Goal: Check status: Check status

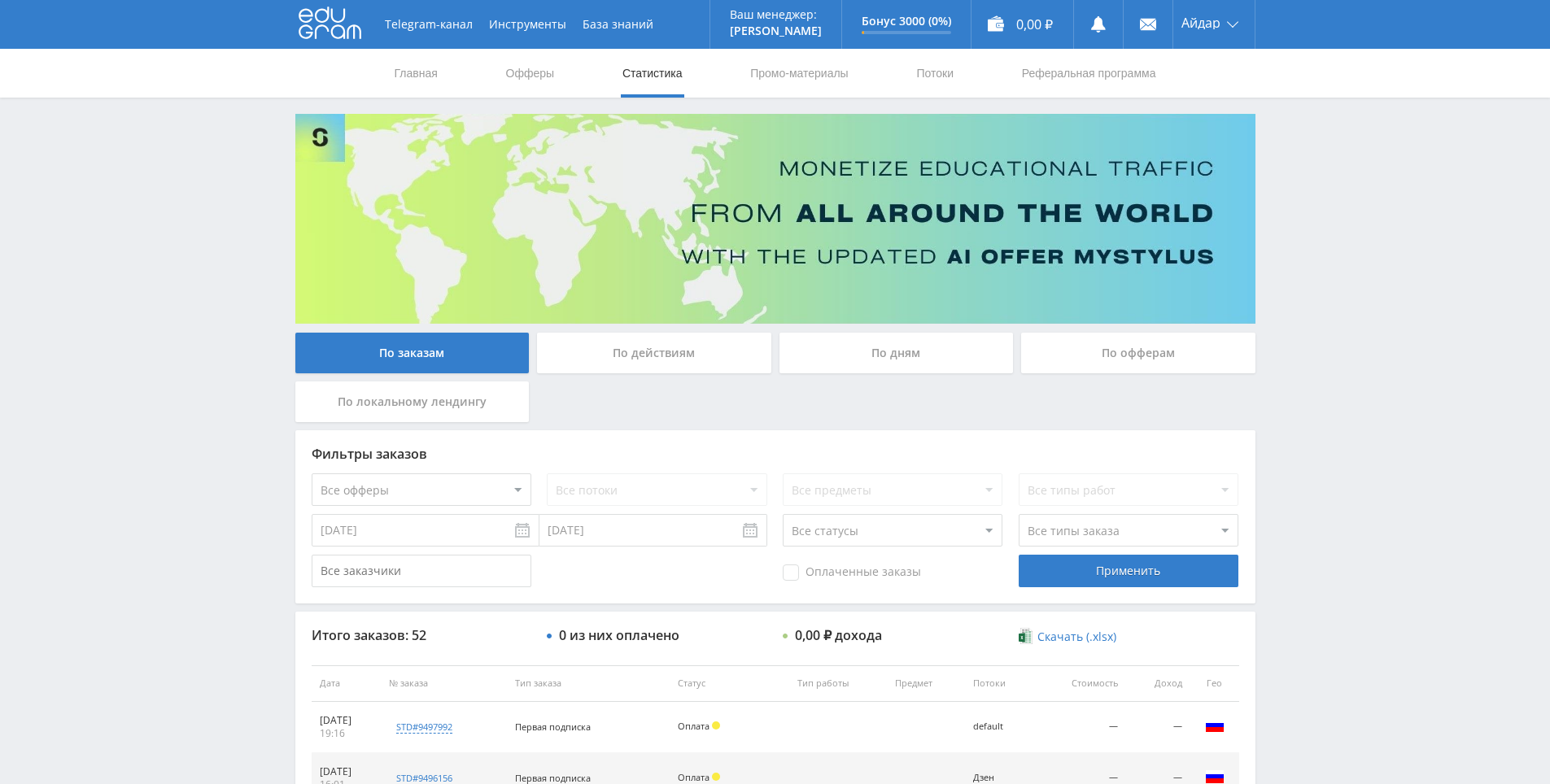
click at [338, 24] on icon at bounding box center [330, 22] width 62 height 32
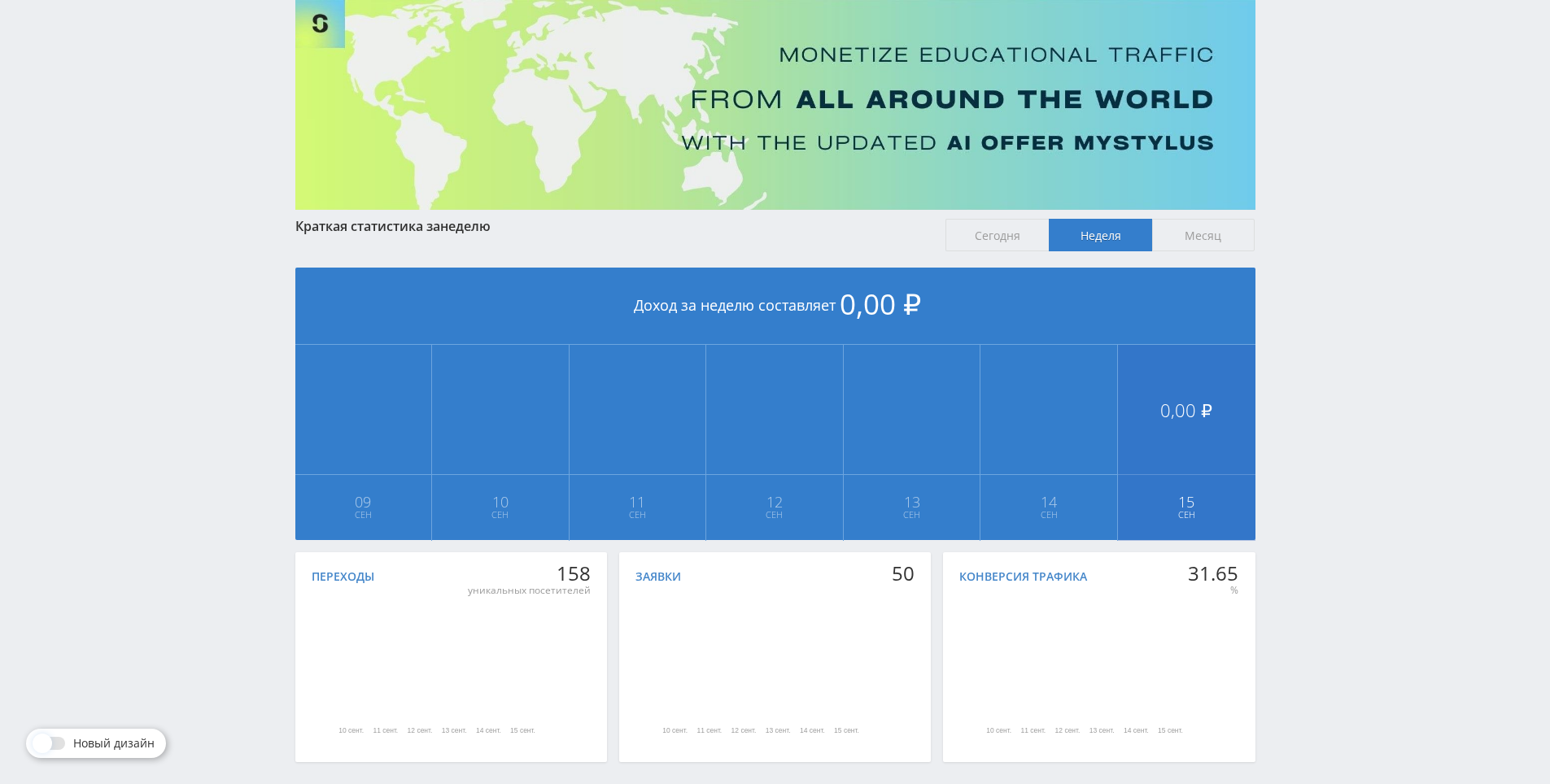
scroll to position [162, 0]
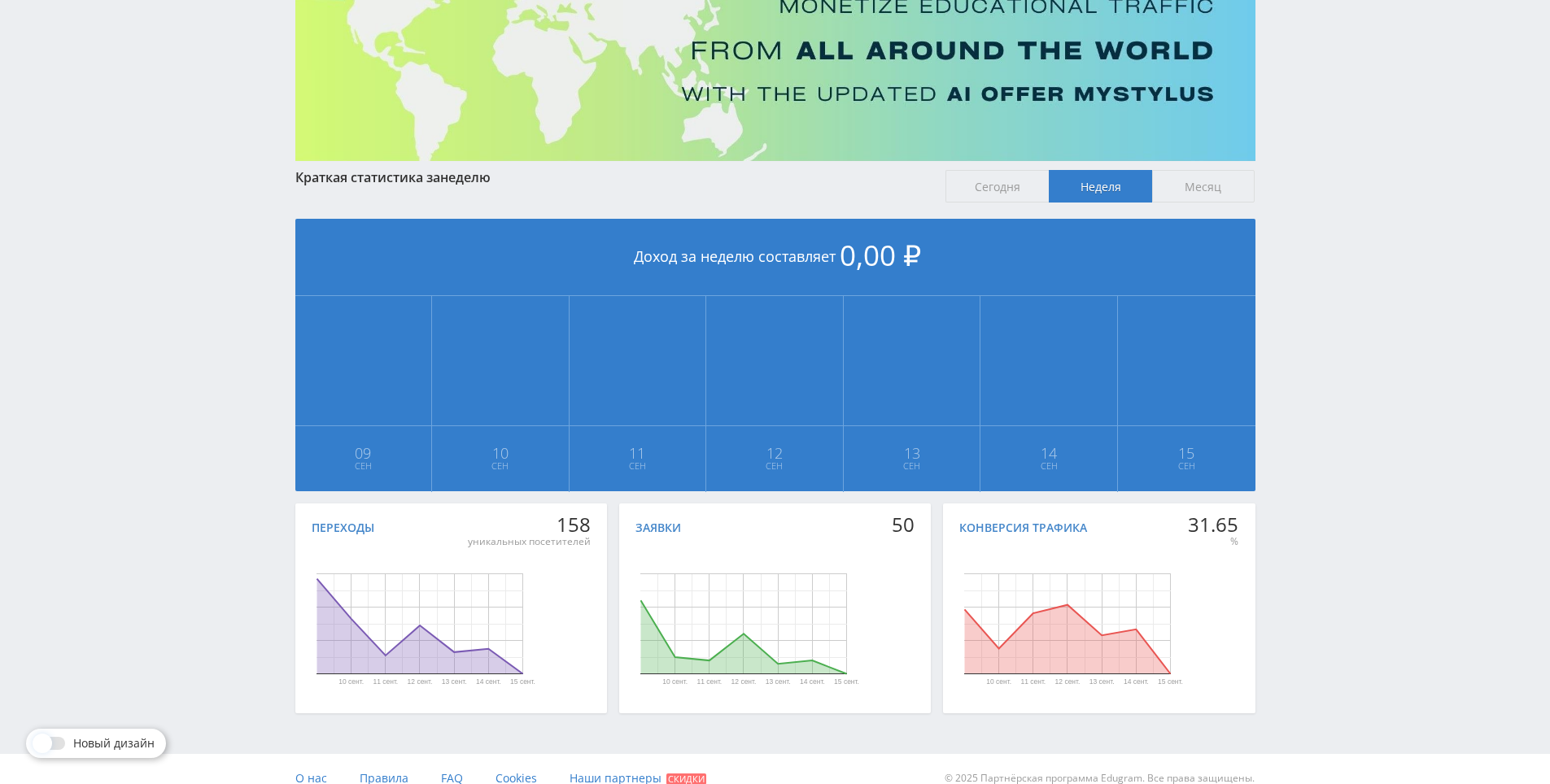
drag, startPoint x: 1335, startPoint y: 441, endPoint x: 1311, endPoint y: 341, distance: 102.8
click at [1311, 340] on div "Telegram-канал Инструменты База знаний Ваш менеджер: [PERSON_NAME] Online @edug…" at bounding box center [775, 320] width 1550 height 966
click at [1312, 340] on div "Telegram-канал Инструменты База знаний Ваш менеджер: [PERSON_NAME] Online @edug…" at bounding box center [775, 320] width 1550 height 966
click at [1328, 266] on div "Telegram-канал Инструменты База знаний Ваш менеджер: [PERSON_NAME] Online @edug…" at bounding box center [775, 320] width 1550 height 966
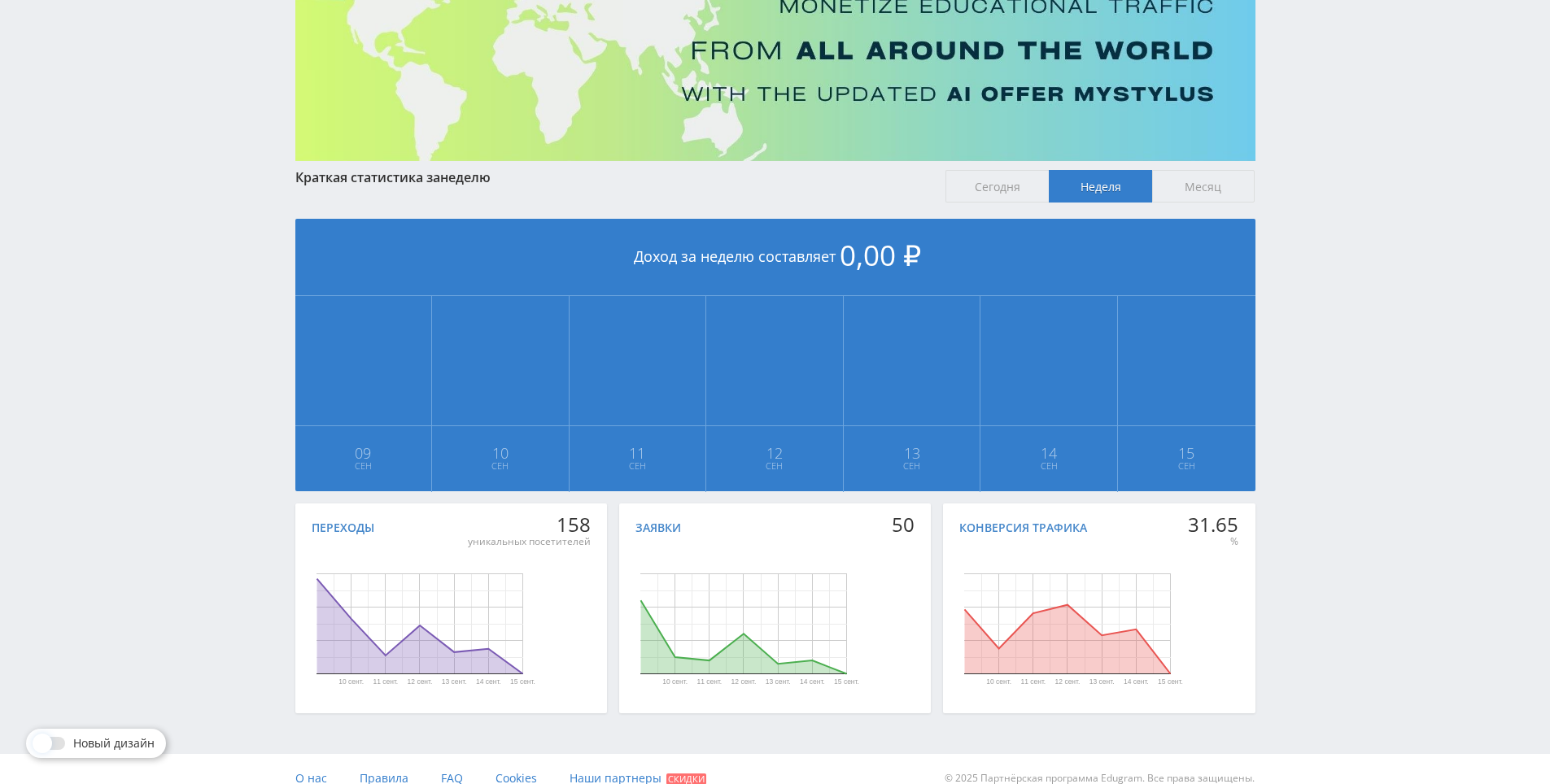
click at [1328, 271] on div "Telegram-канал Инструменты База знаний Ваш менеджер: [PERSON_NAME] Online @edug…" at bounding box center [775, 320] width 1550 height 966
click at [1313, 198] on div "Telegram-канал Инструменты База знаний Ваш менеджер: [PERSON_NAME] Online @edug…" at bounding box center [775, 320] width 1550 height 966
drag, startPoint x: 1290, startPoint y: 149, endPoint x: 922, endPoint y: 0, distance: 397.0
click at [1285, 140] on div "Telegram-канал Инструменты База знаний Ваш менеджер: [PERSON_NAME] Online @edug…" at bounding box center [775, 320] width 1550 height 966
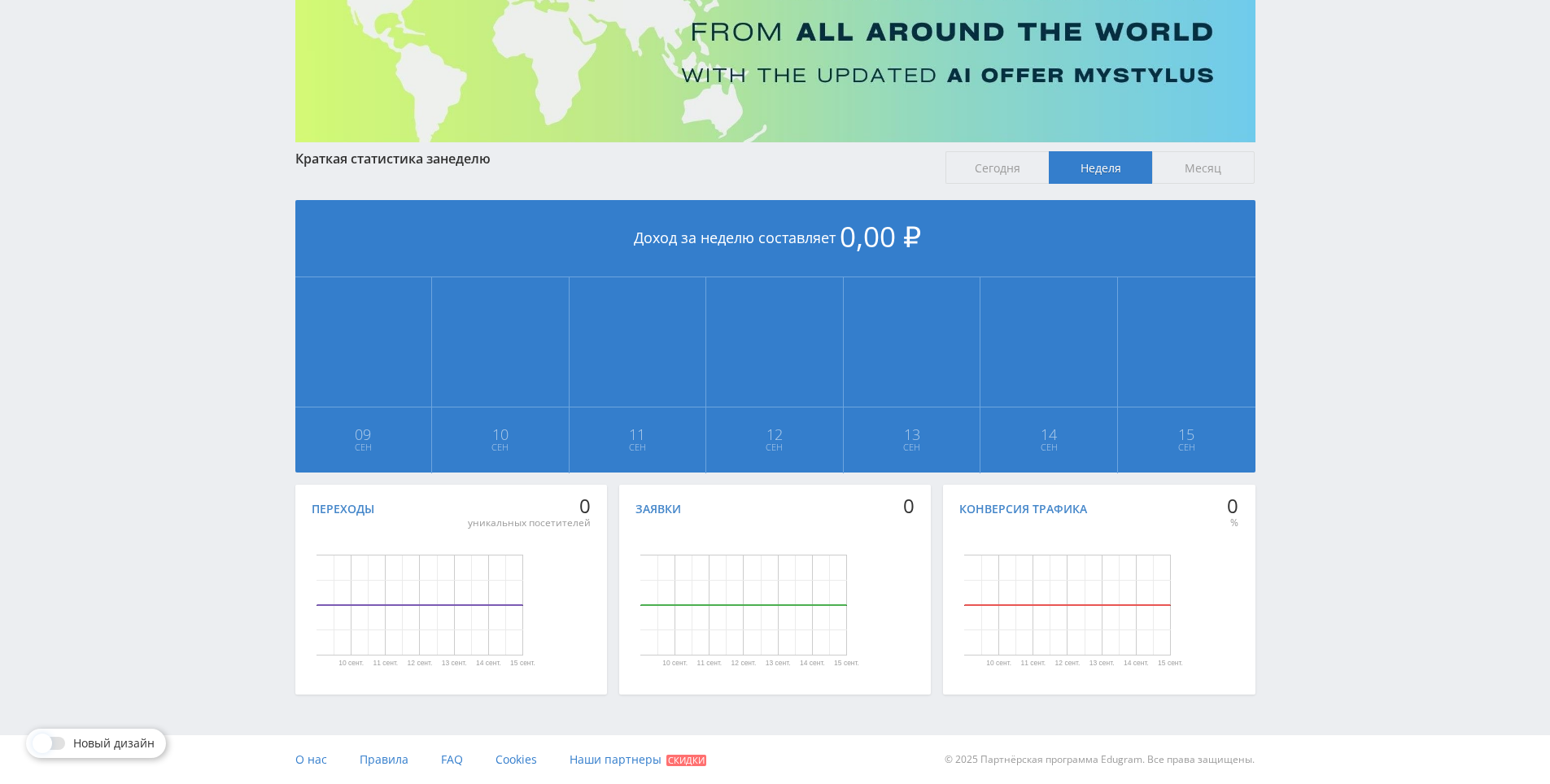
scroll to position [182, 0]
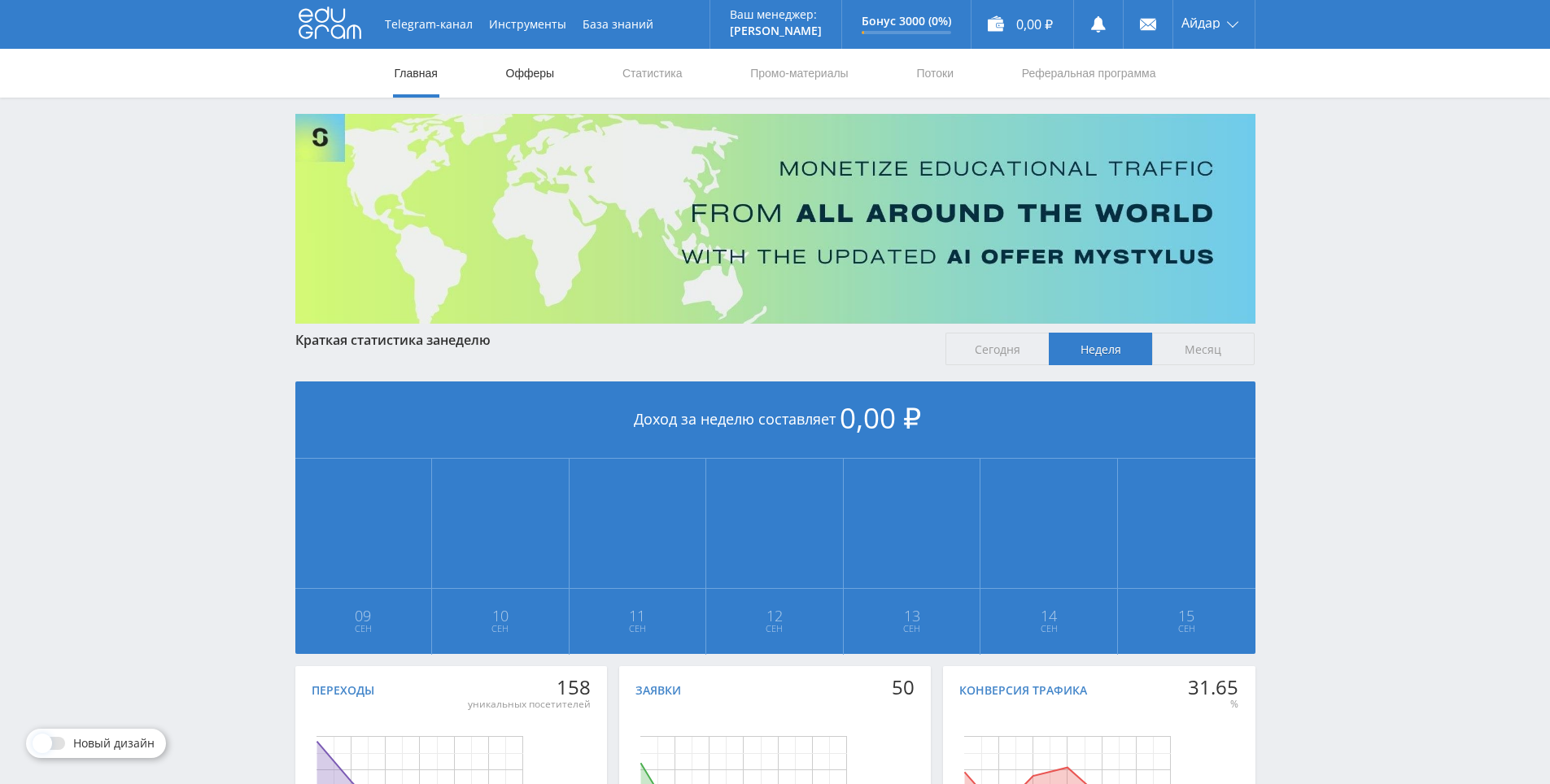
click at [529, 64] on link "Офферы" at bounding box center [530, 72] width 52 height 49
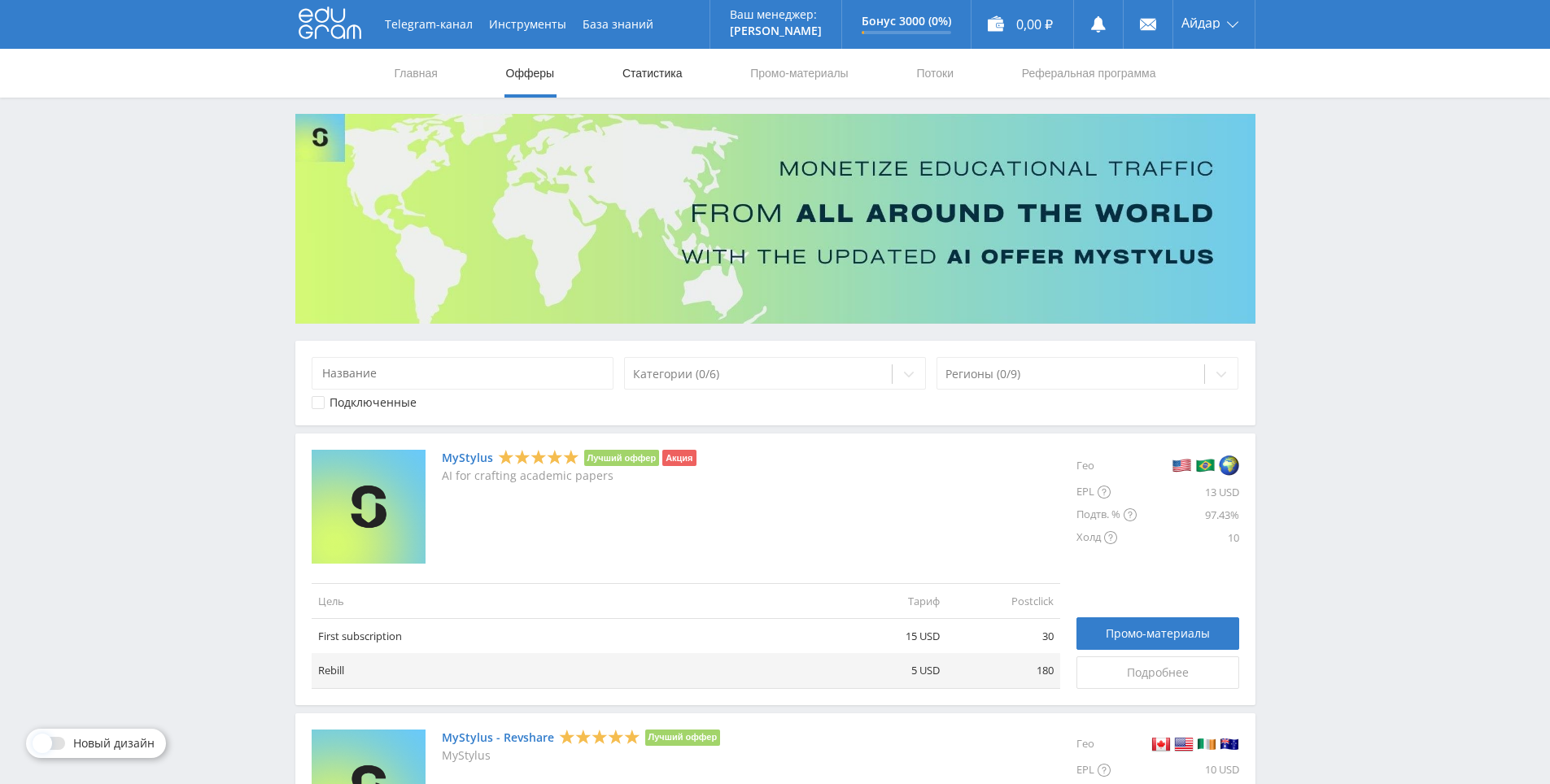
click at [643, 64] on link "Статистика" at bounding box center [652, 72] width 63 height 49
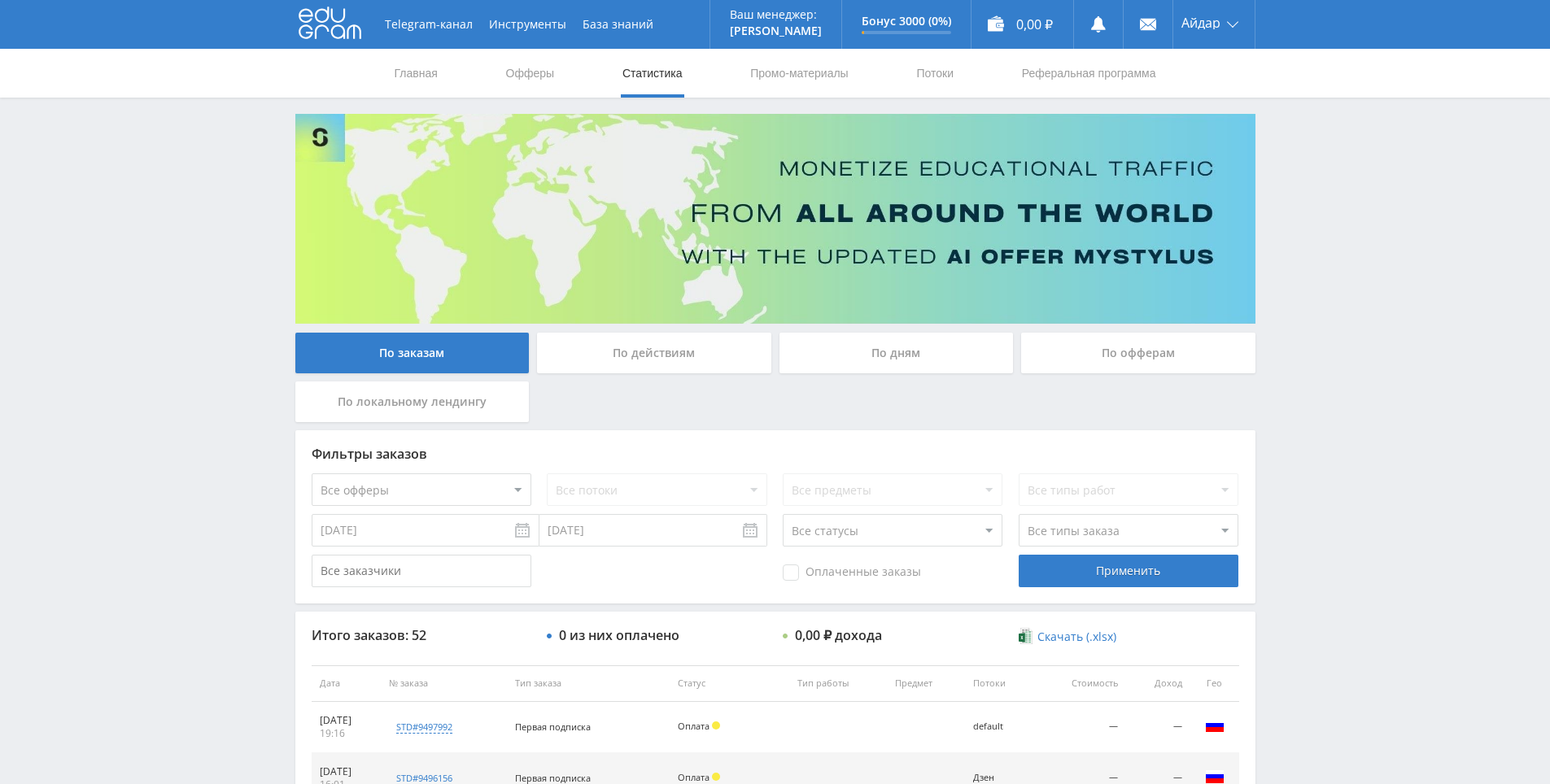
drag, startPoint x: 1352, startPoint y: 516, endPoint x: 1350, endPoint y: 411, distance: 105.0
click at [1350, 411] on div "Telegram-канал Инструменты База знаний Ваш менеджер: [PERSON_NAME] Online @edug…" at bounding box center [775, 682] width 1550 height 1365
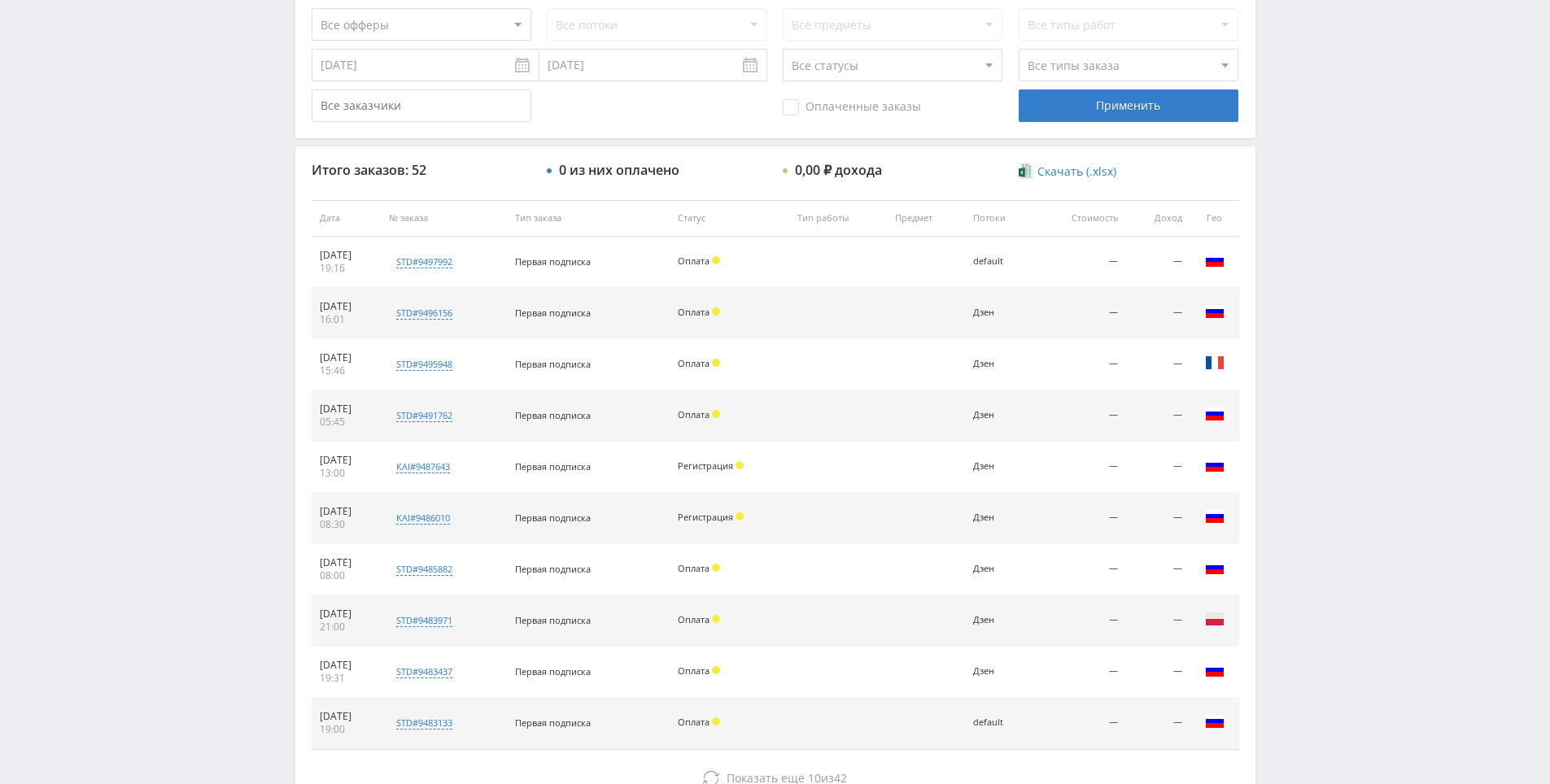
scroll to position [581, 0]
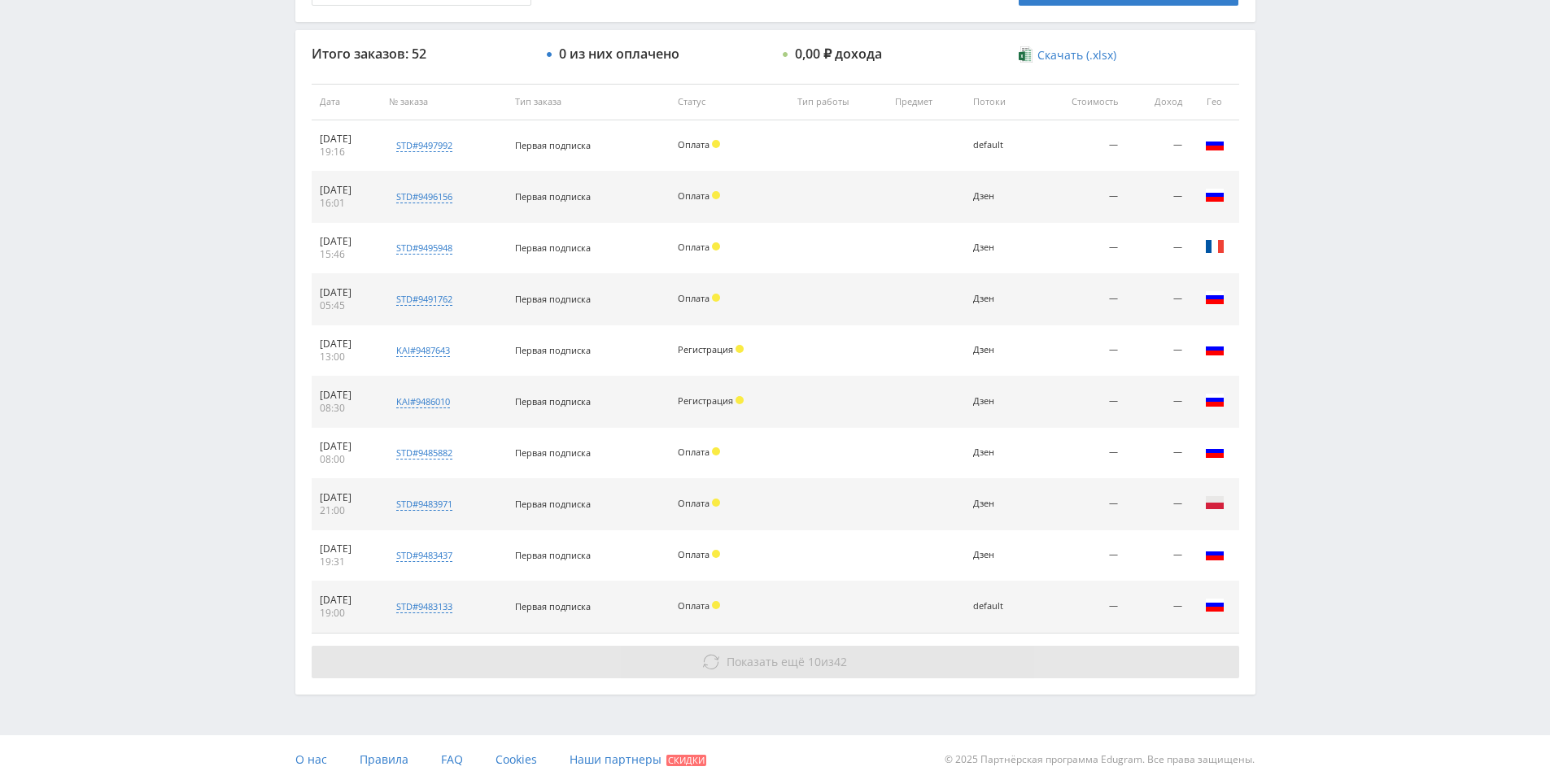
click at [729, 666] on span "Показать ещё" at bounding box center [765, 661] width 78 height 16
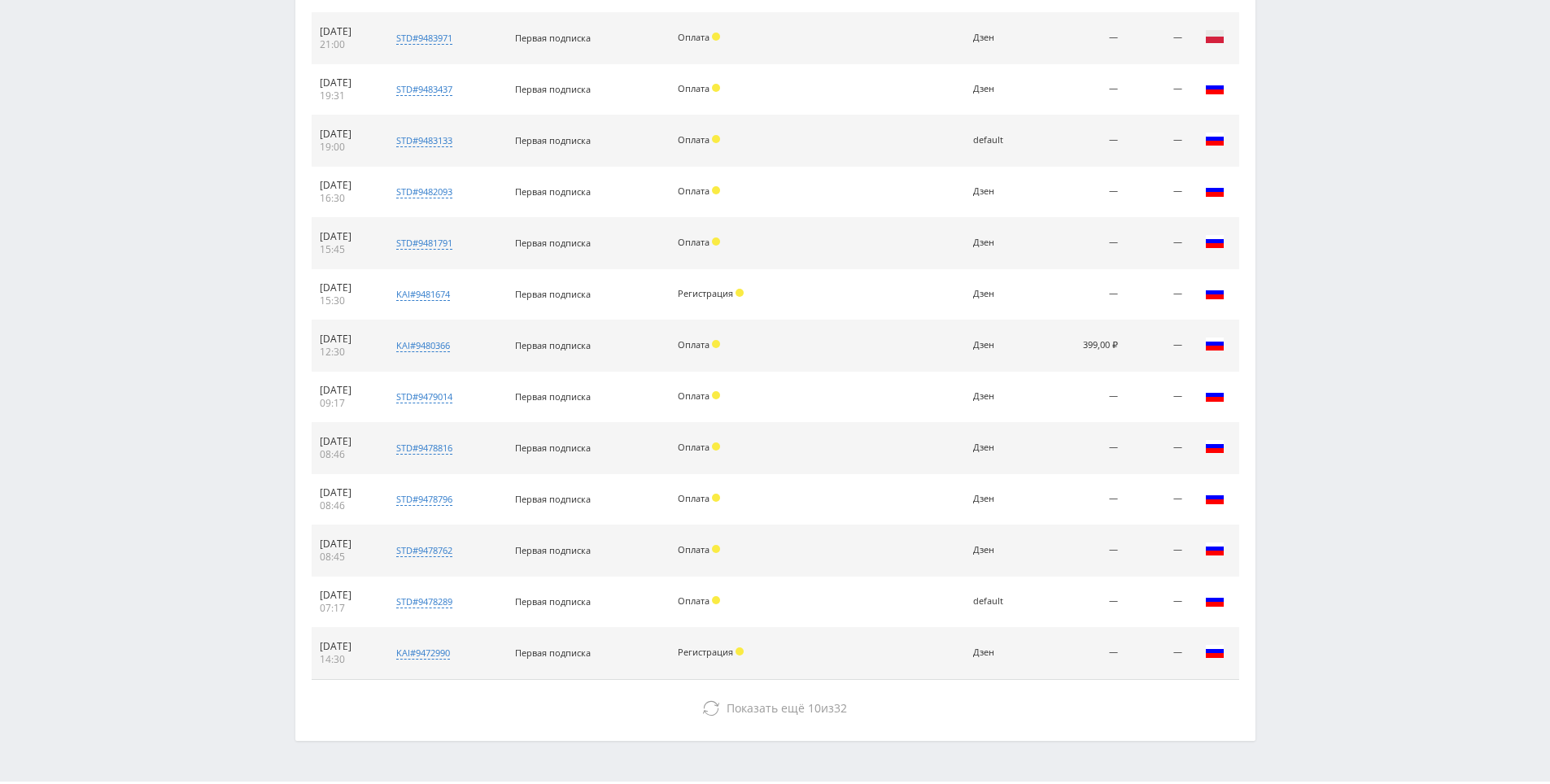
scroll to position [1094, 0]
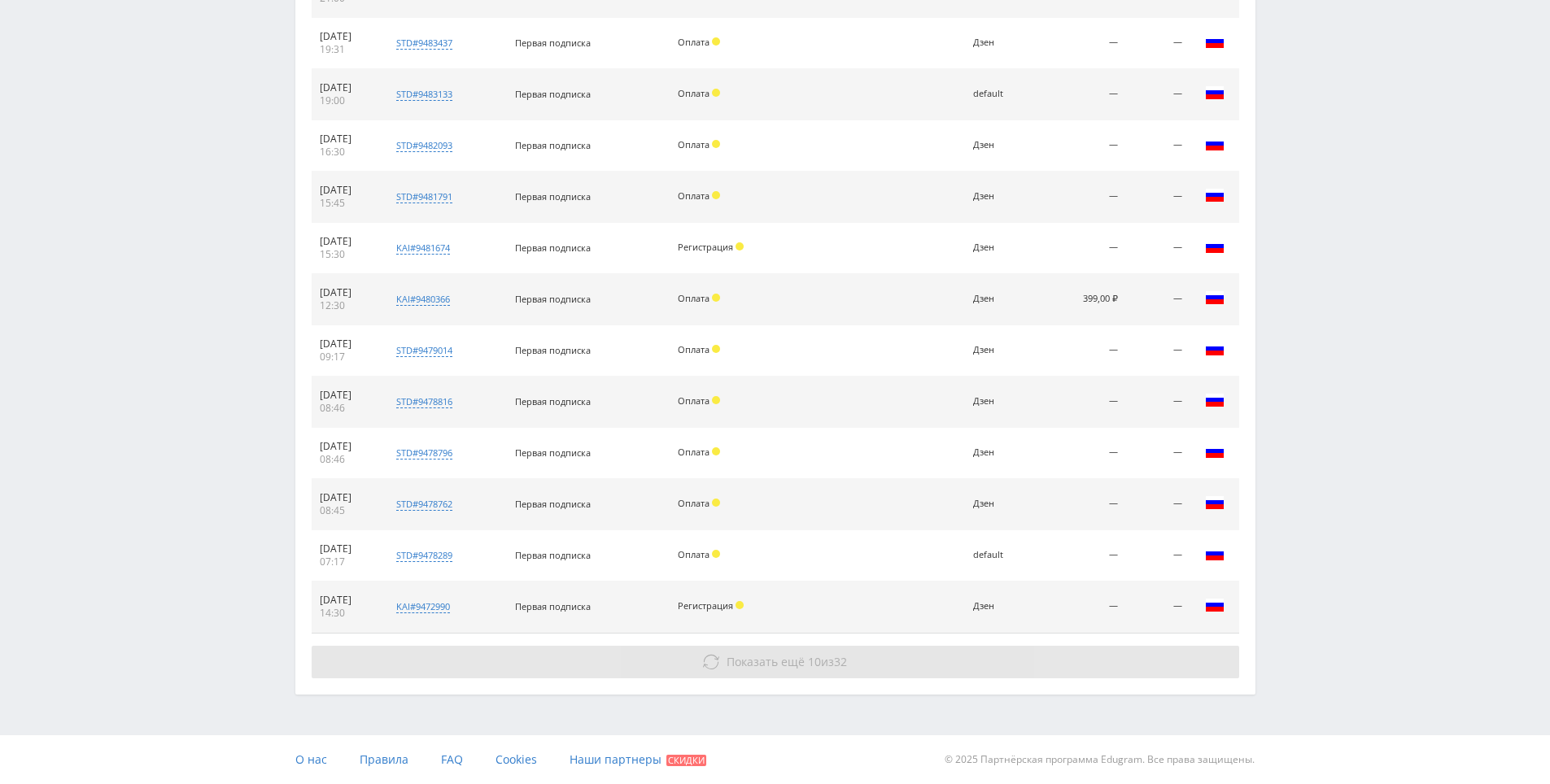
click at [790, 668] on span "Показать ещё" at bounding box center [765, 661] width 78 height 16
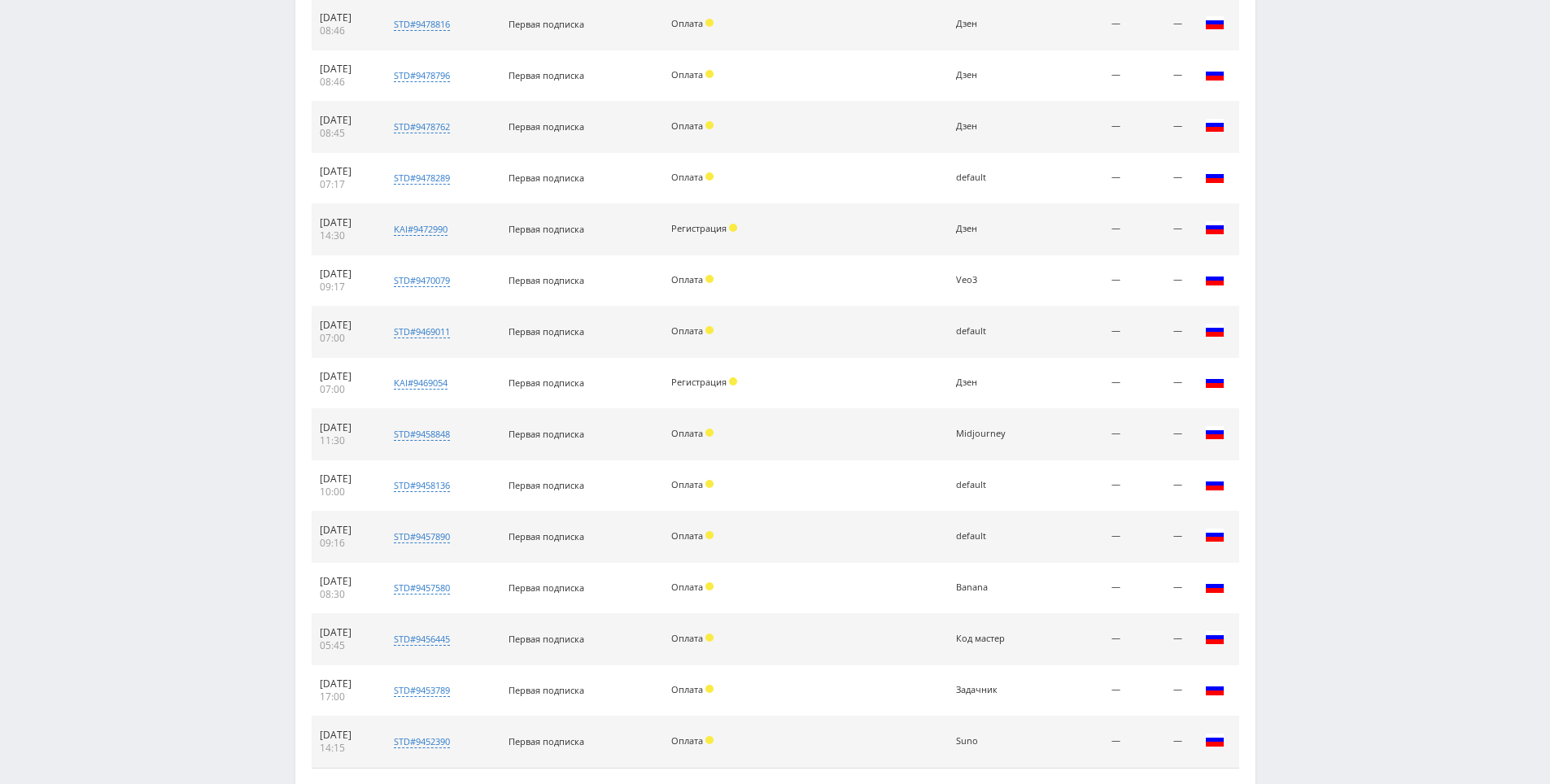
scroll to position [1607, 0]
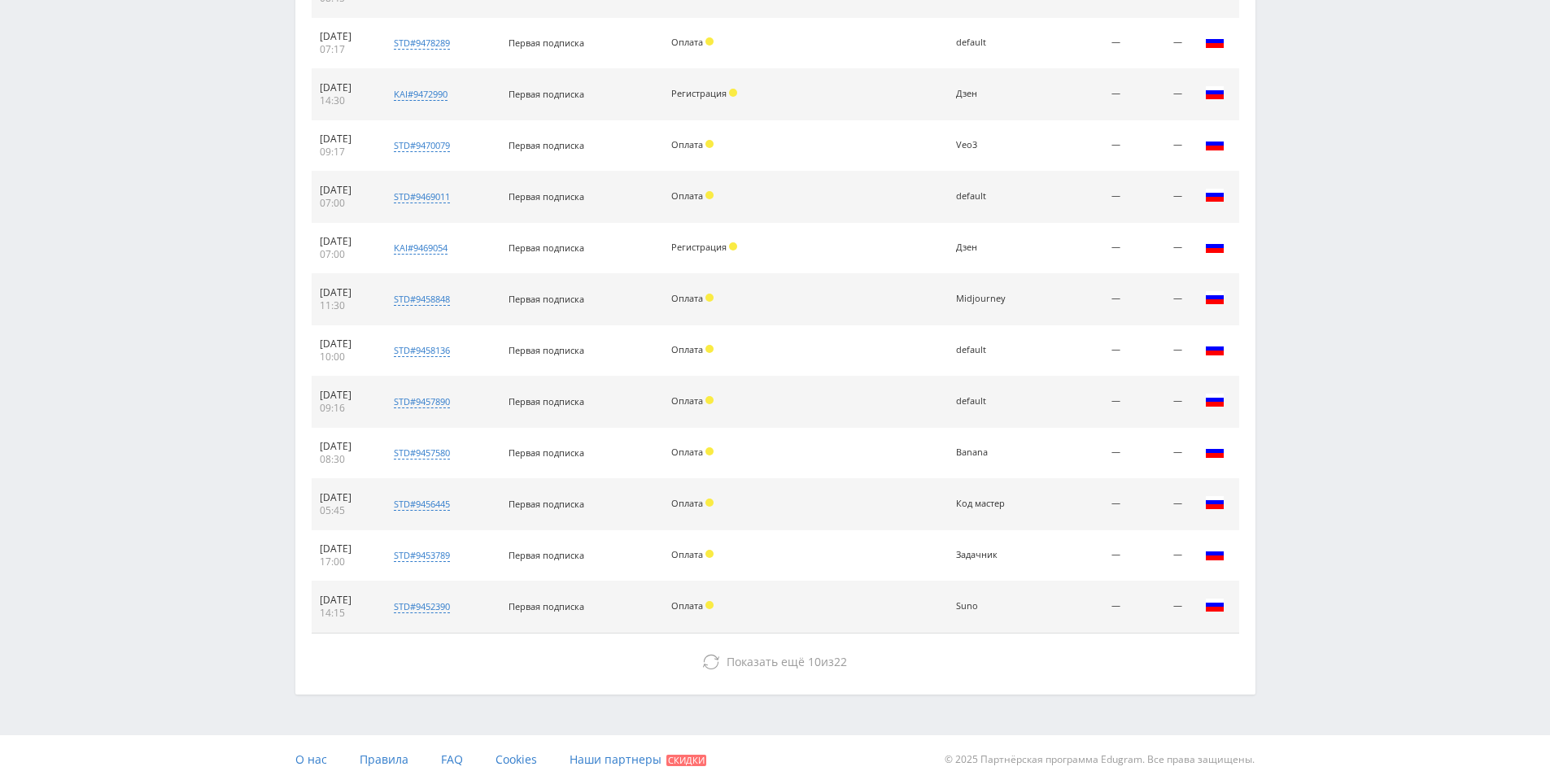
drag, startPoint x: 1342, startPoint y: 451, endPoint x: 1134, endPoint y: 712, distance: 333.7
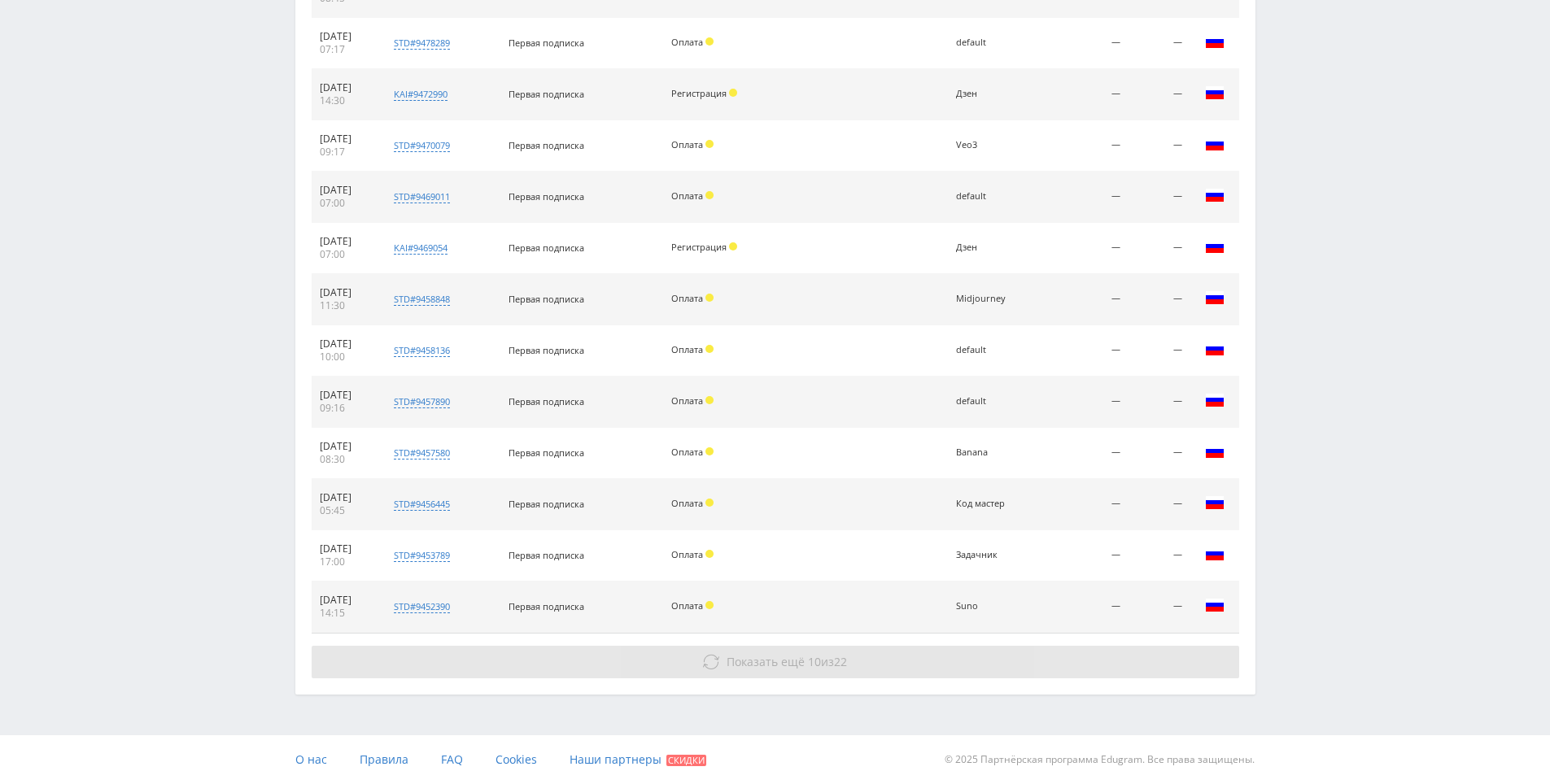
click at [954, 671] on button "Показать ещё 10 из 22" at bounding box center [775, 661] width 927 height 32
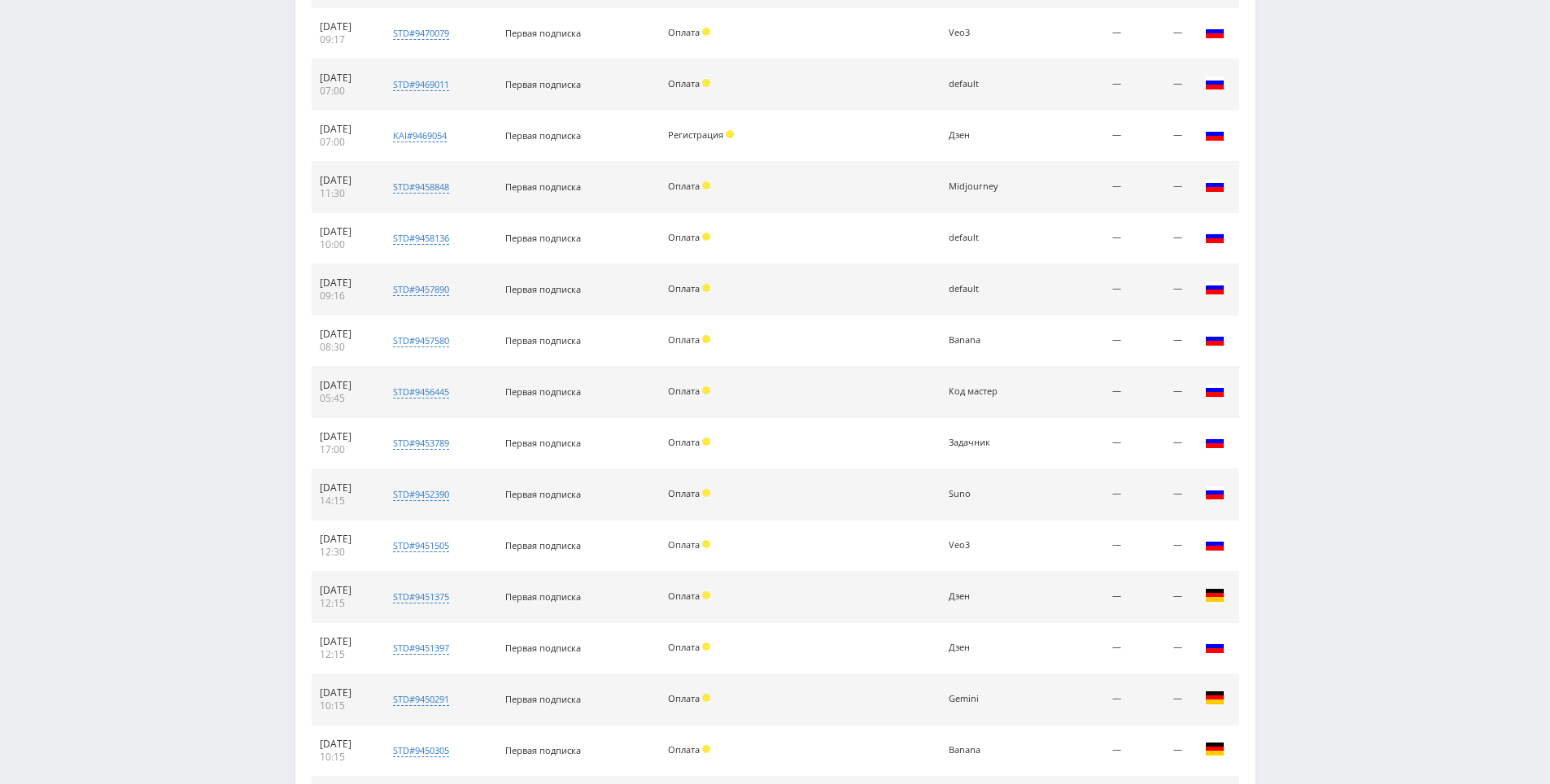
scroll to position [2119, 0]
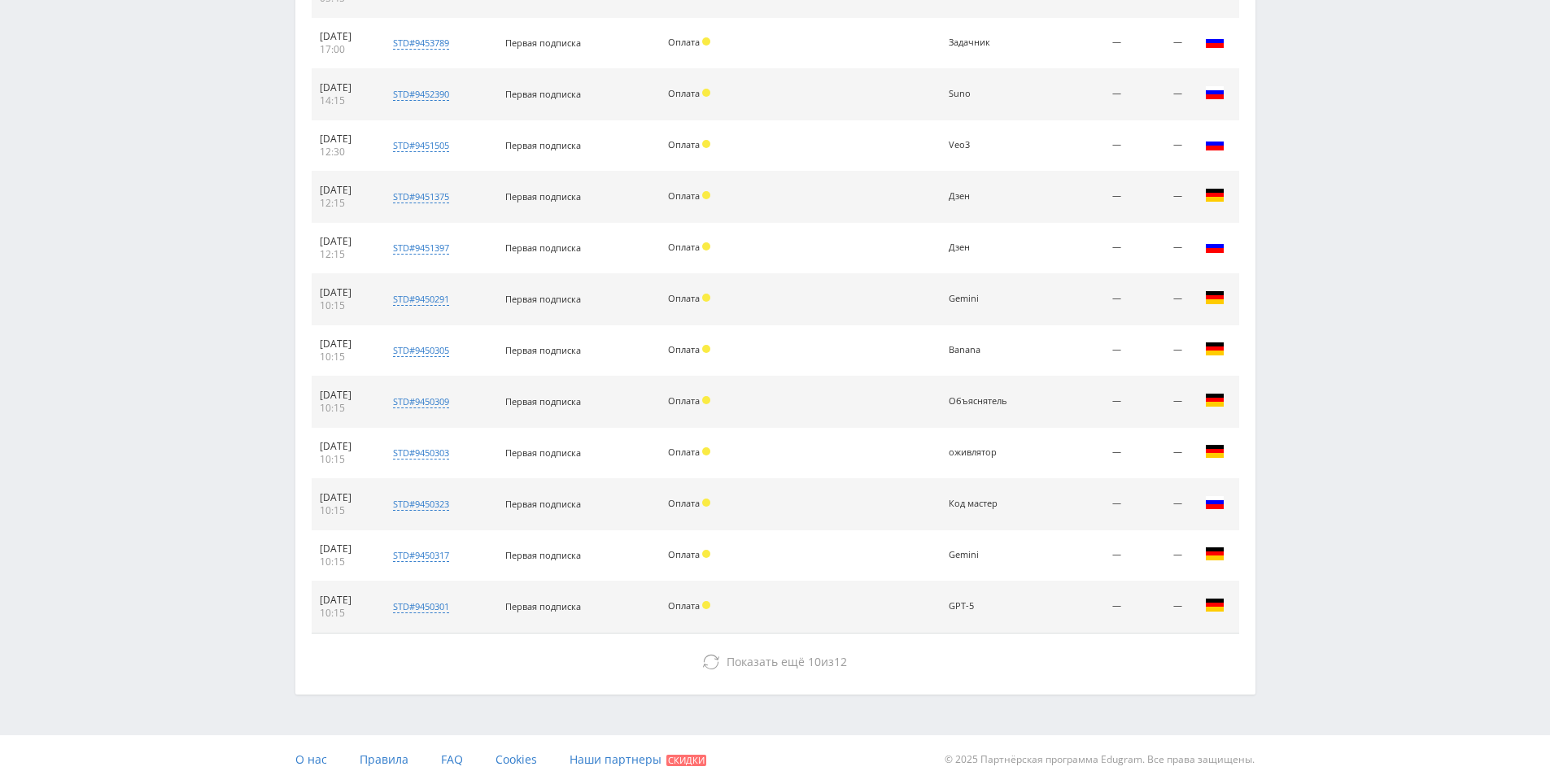
drag, startPoint x: 1301, startPoint y: 715, endPoint x: 1299, endPoint y: 810, distance: 95.0
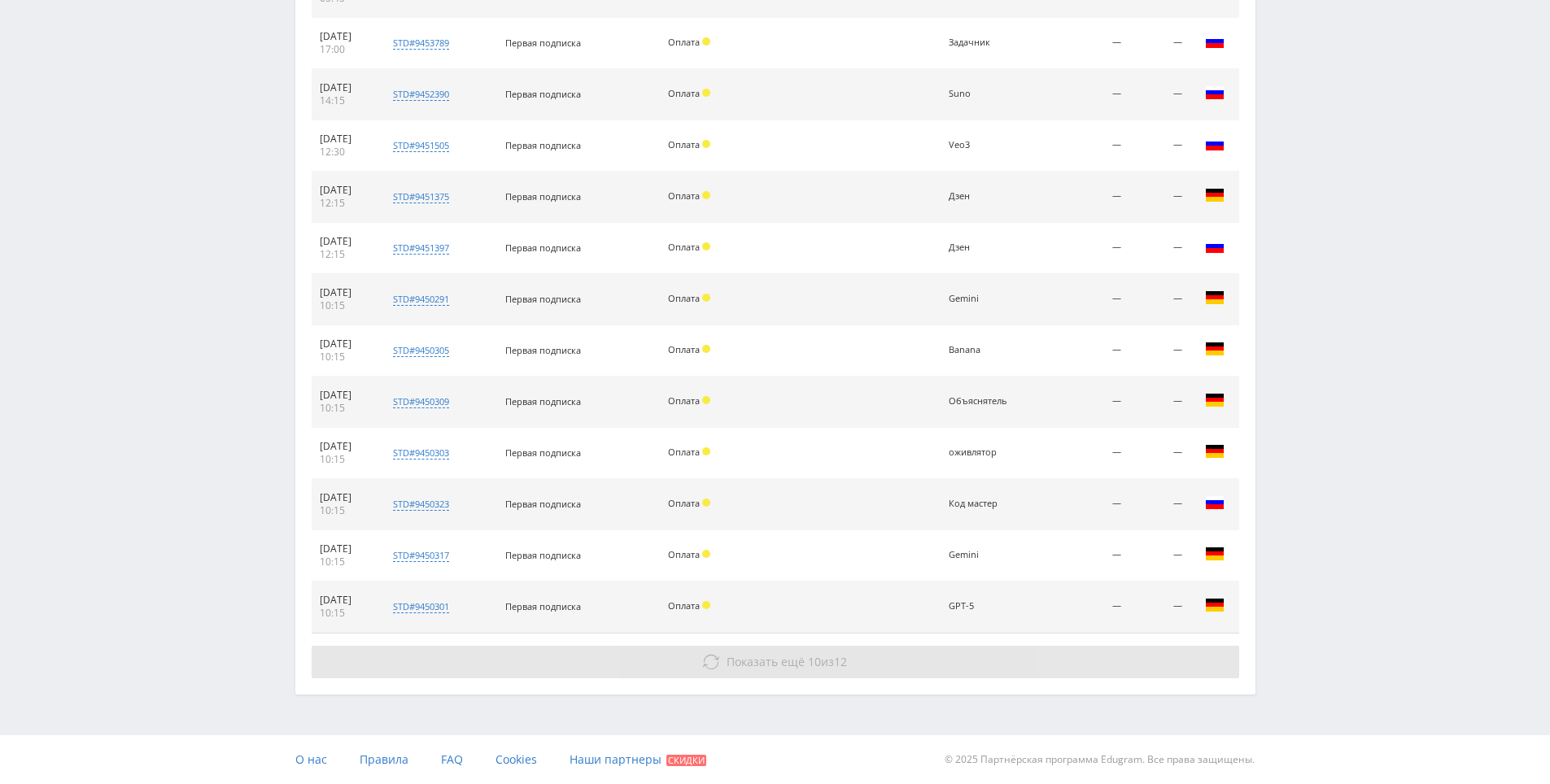
click at [990, 665] on button "Показать ещё 10 из 12" at bounding box center [775, 661] width 927 height 32
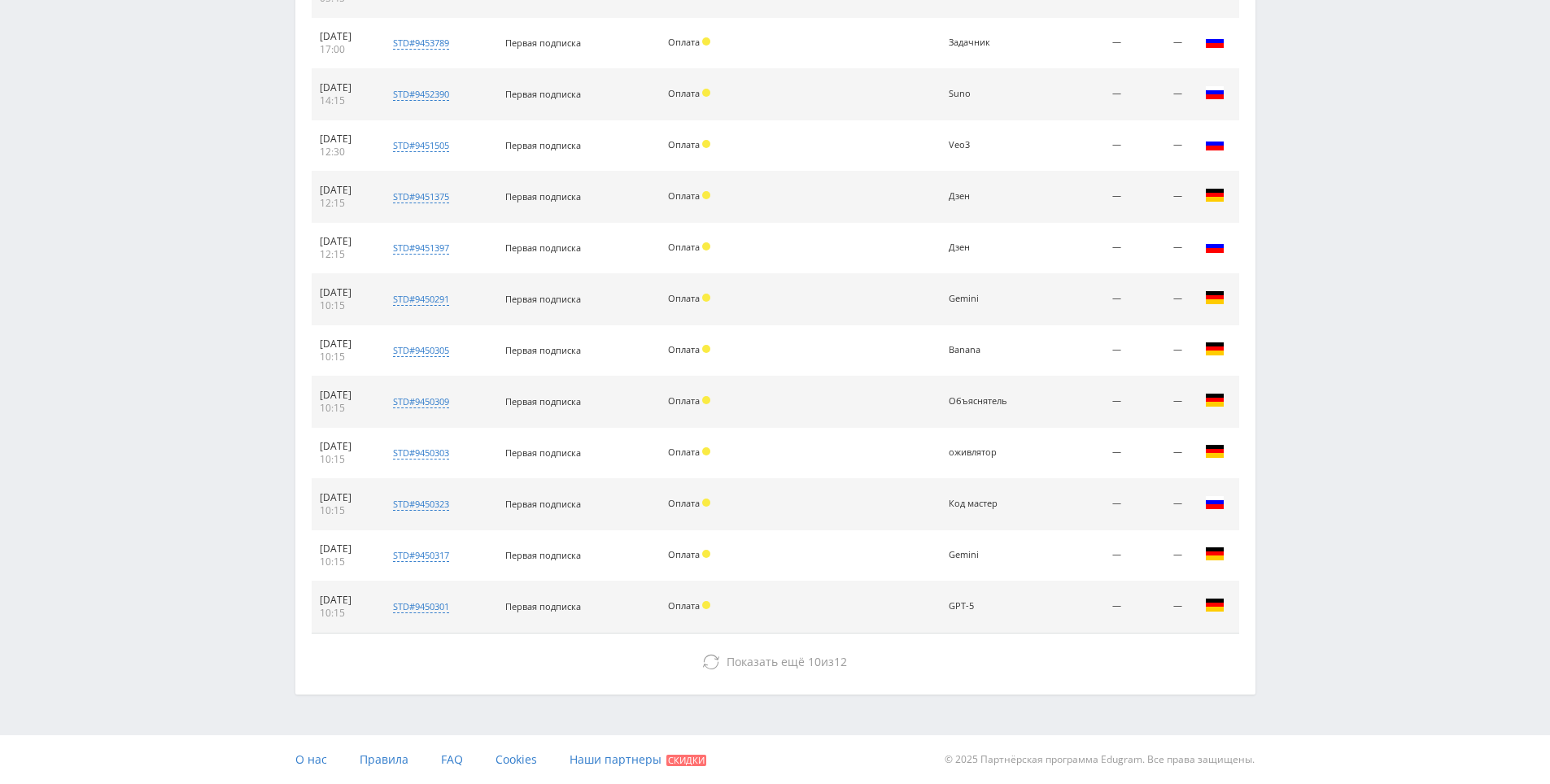
drag, startPoint x: 1336, startPoint y: 506, endPoint x: 1328, endPoint y: 812, distance: 306.1
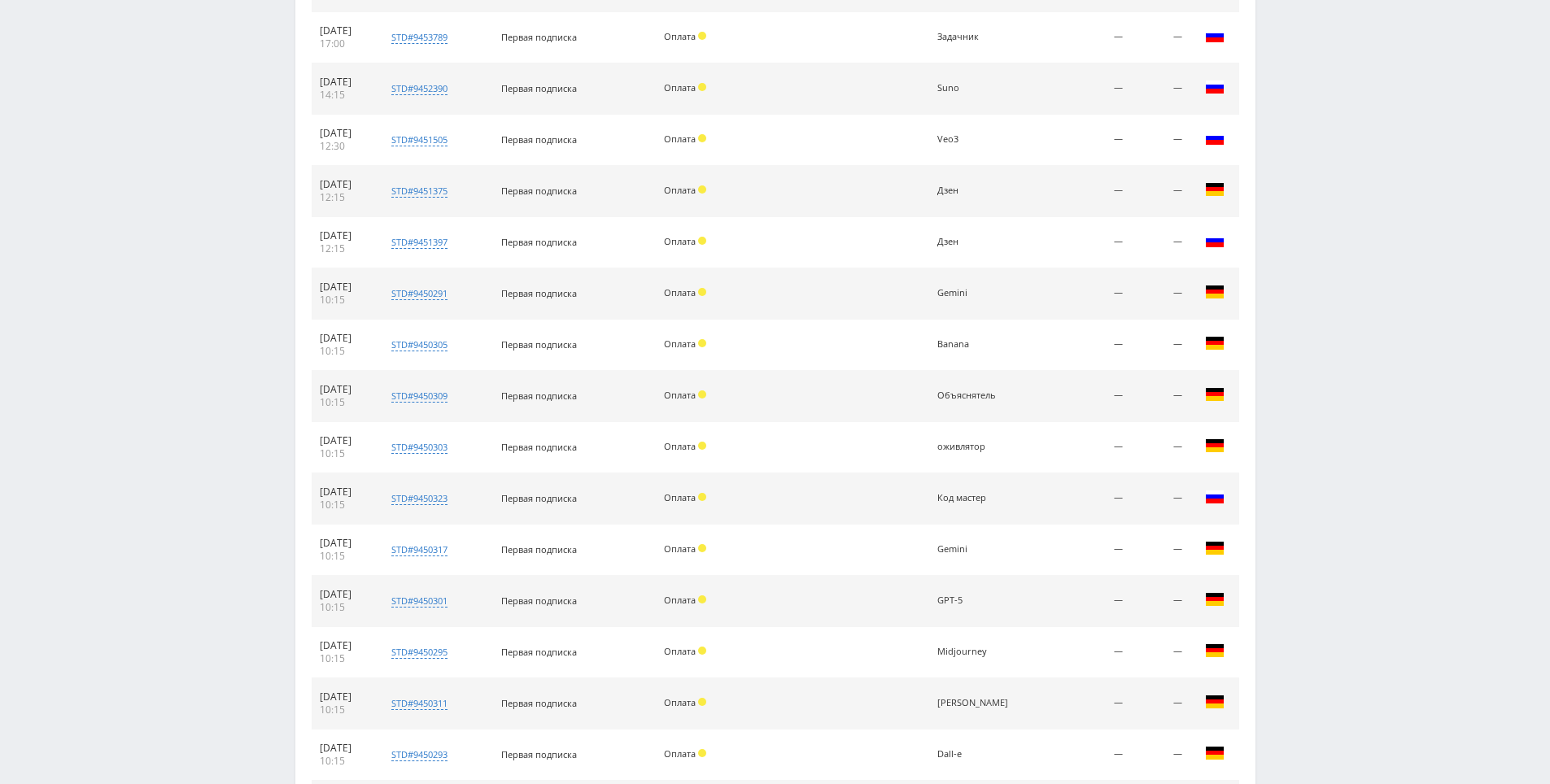
scroll to position [2631, 0]
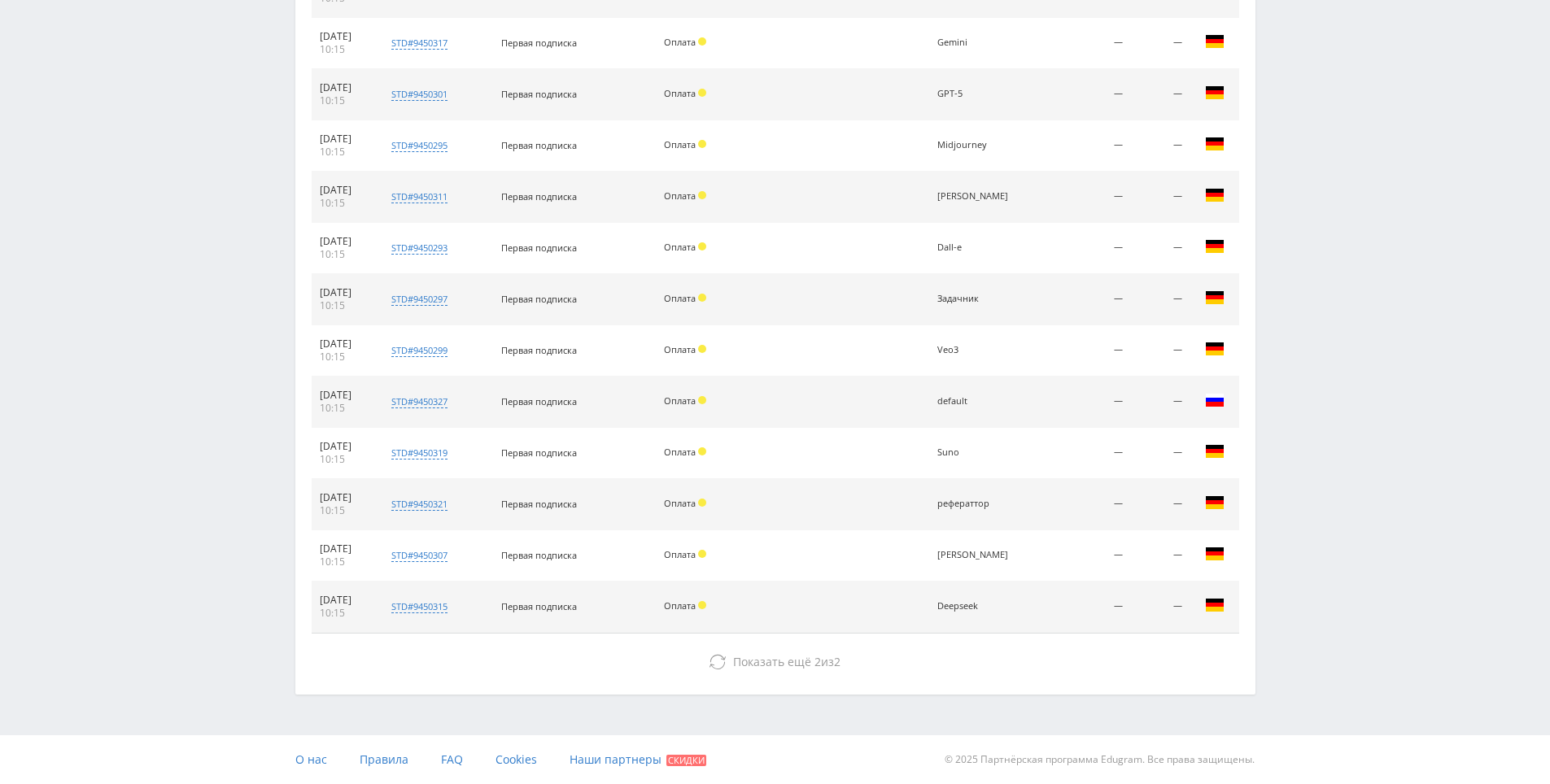
drag, startPoint x: 1130, startPoint y: 538, endPoint x: 1094, endPoint y: 722, distance: 187.5
drag, startPoint x: 948, startPoint y: 657, endPoint x: 1179, endPoint y: 363, distance: 373.9
click at [947, 657] on button "Показать ещё 2 из 2" at bounding box center [775, 661] width 927 height 32
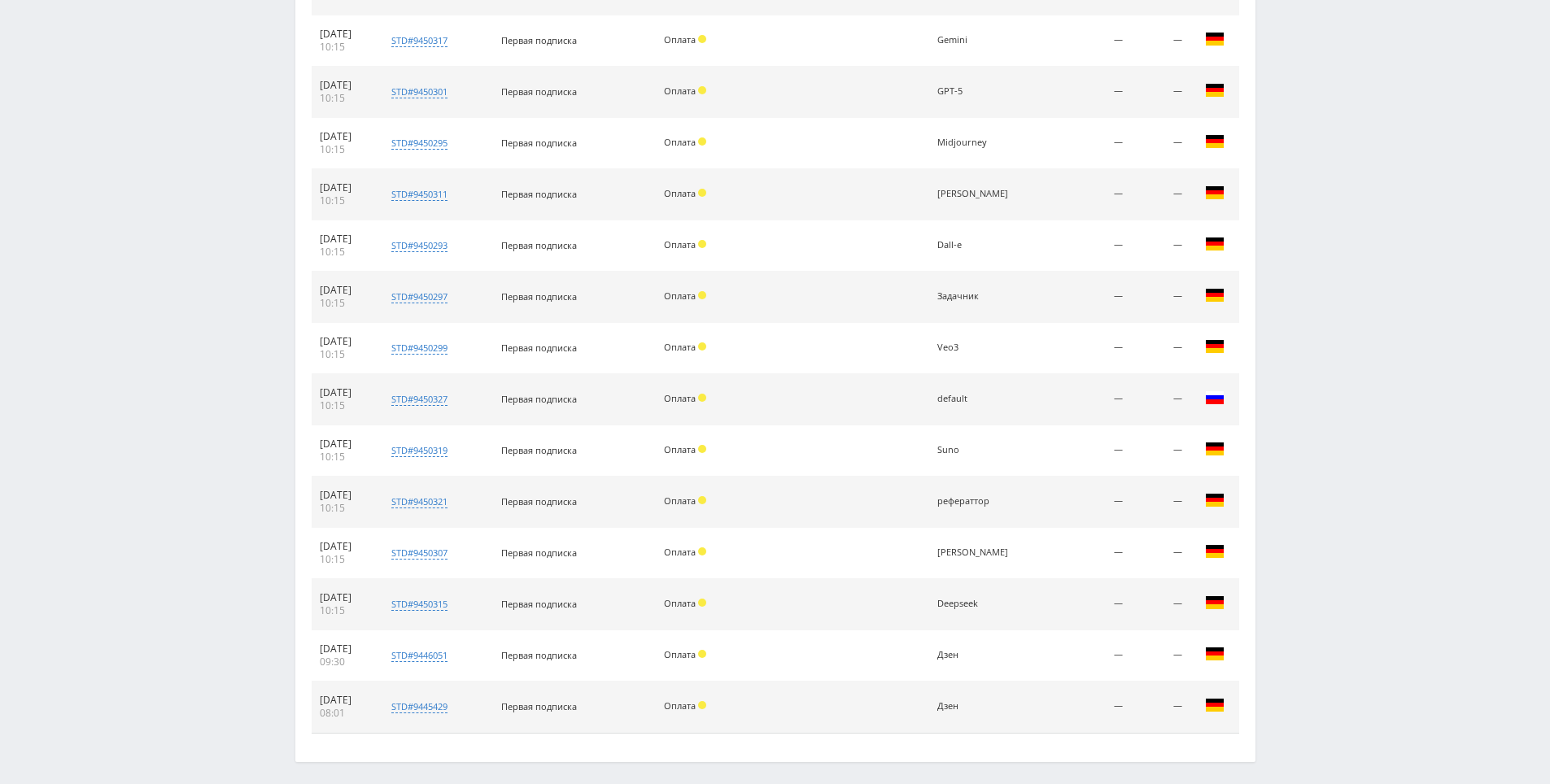
scroll to position [2701, 0]
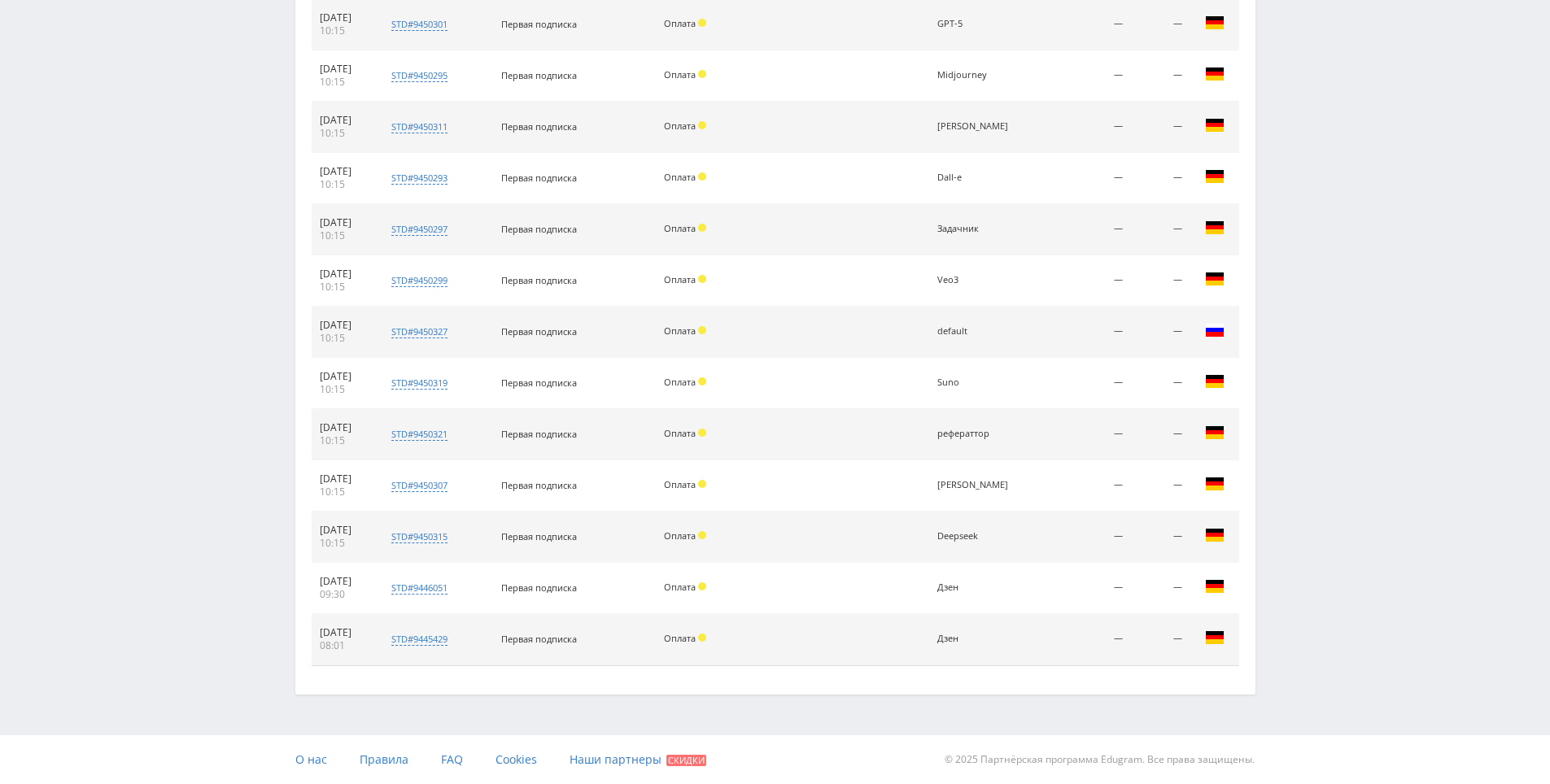
drag, startPoint x: 1113, startPoint y: 703, endPoint x: 947, endPoint y: 723, distance: 167.2
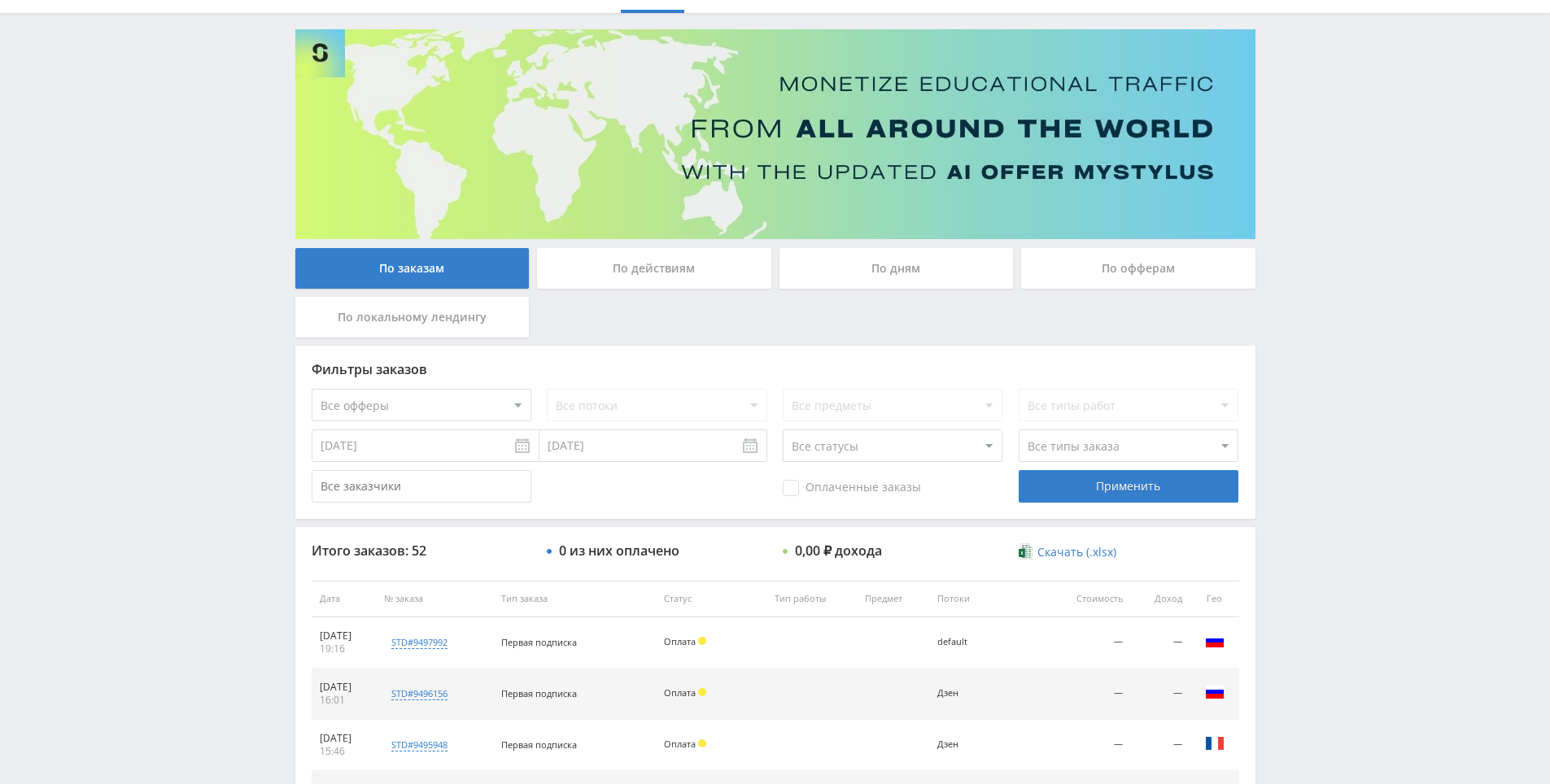
scroll to position [0, 0]
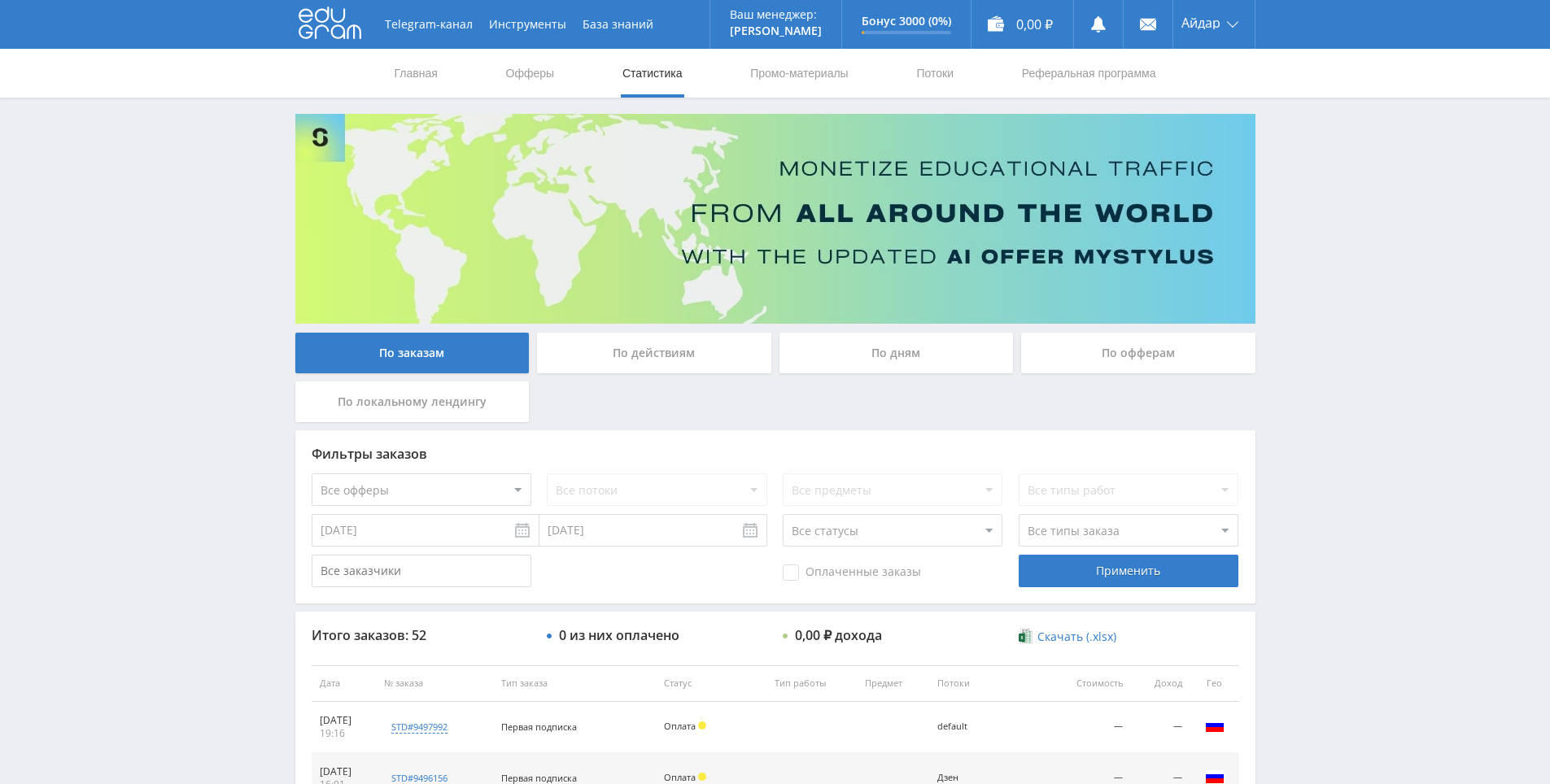
drag, startPoint x: 1349, startPoint y: 681, endPoint x: 1309, endPoint y: 509, distance: 176.6
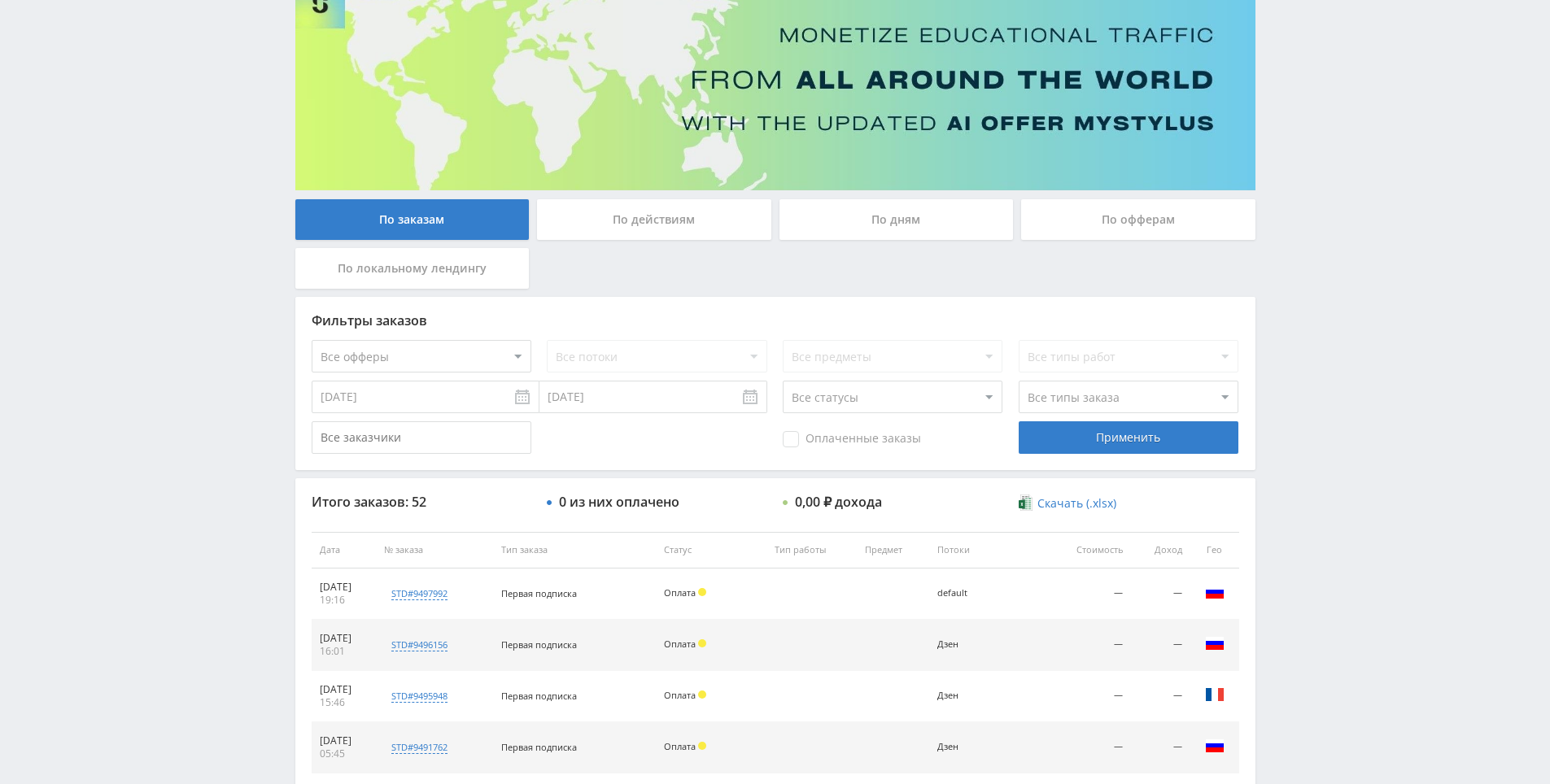
scroll to position [296, 0]
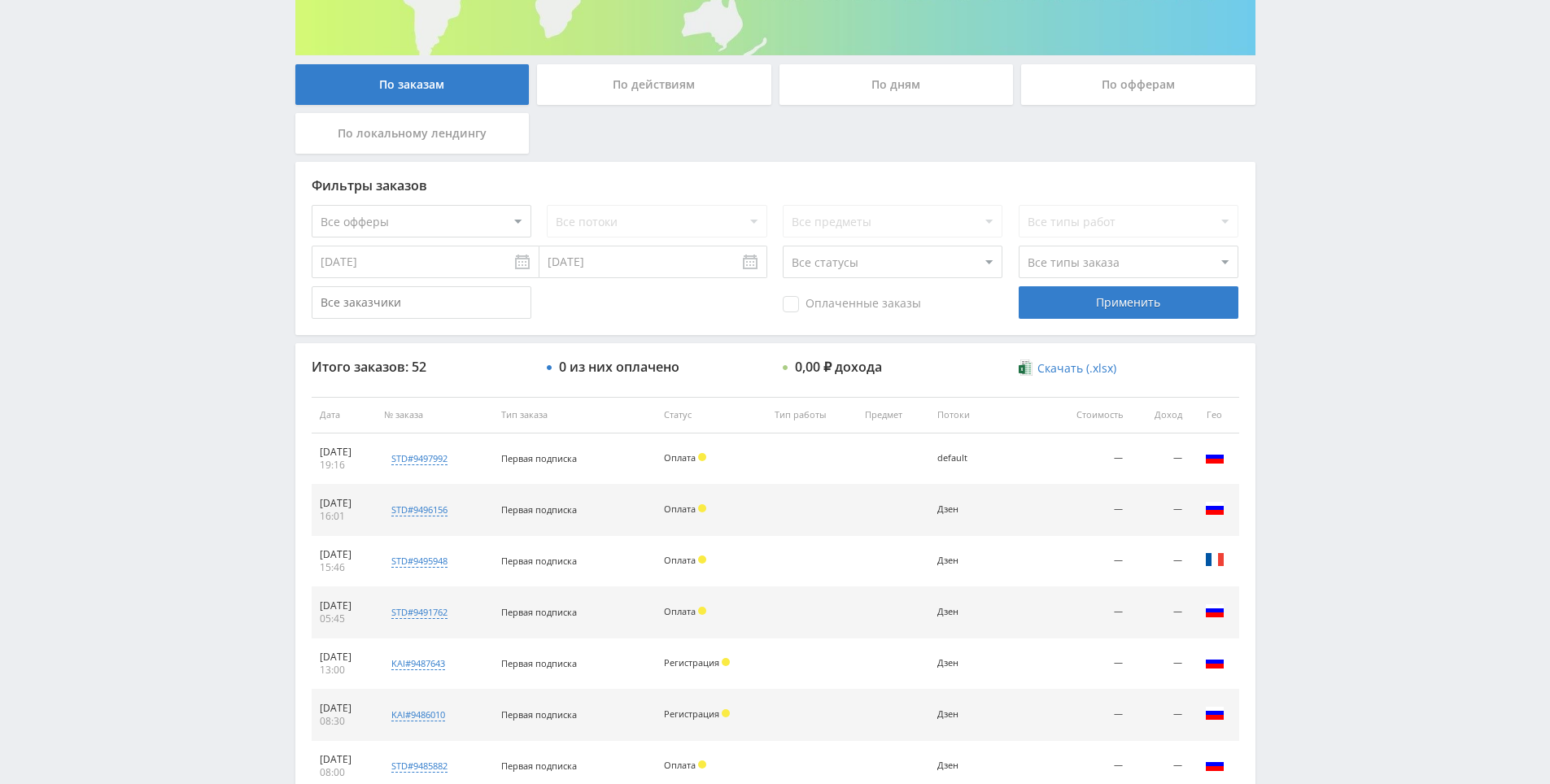
drag, startPoint x: 1309, startPoint y: 509, endPoint x: 1309, endPoint y: 594, distance: 85.0
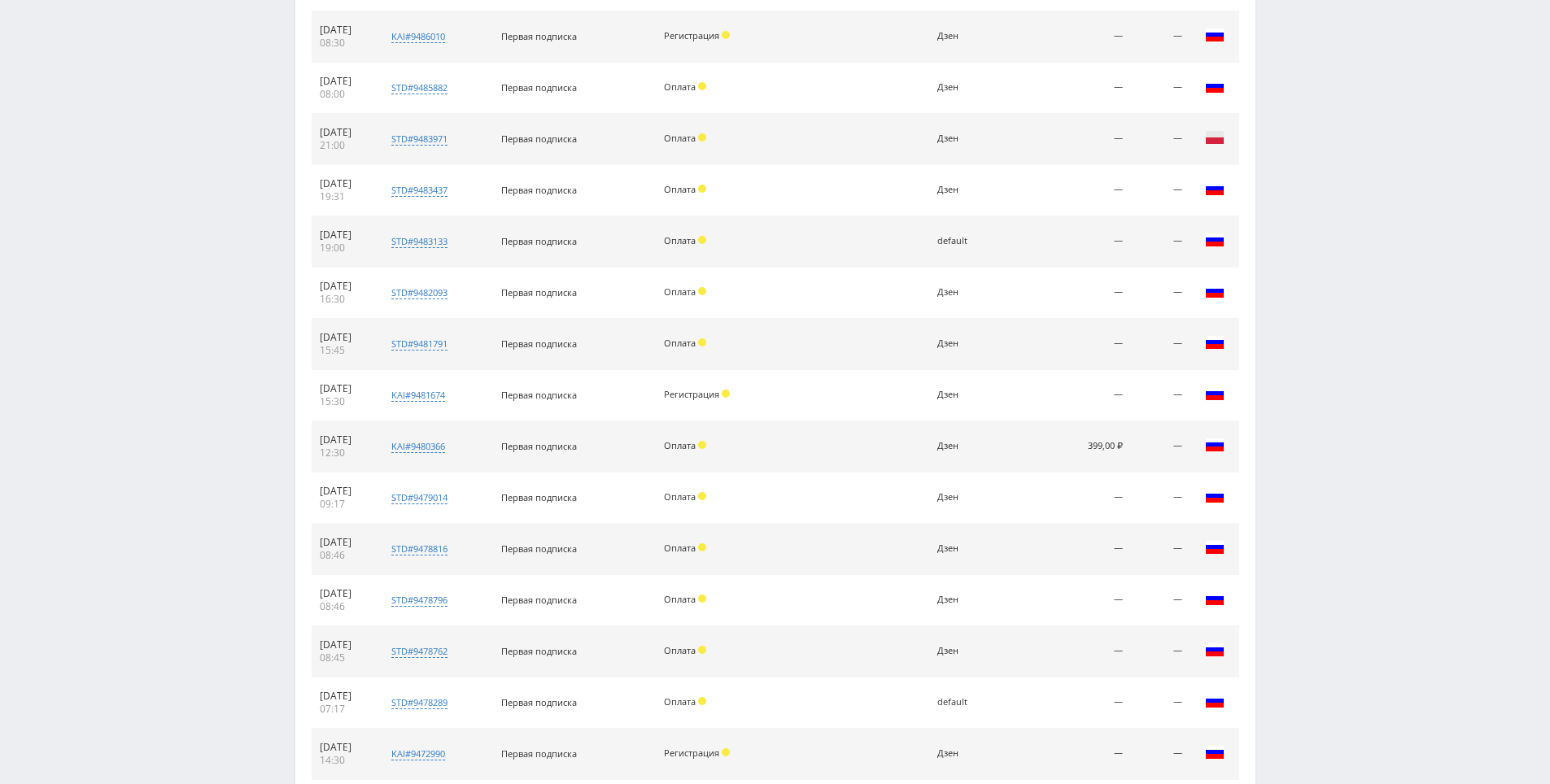
scroll to position [866, 0]
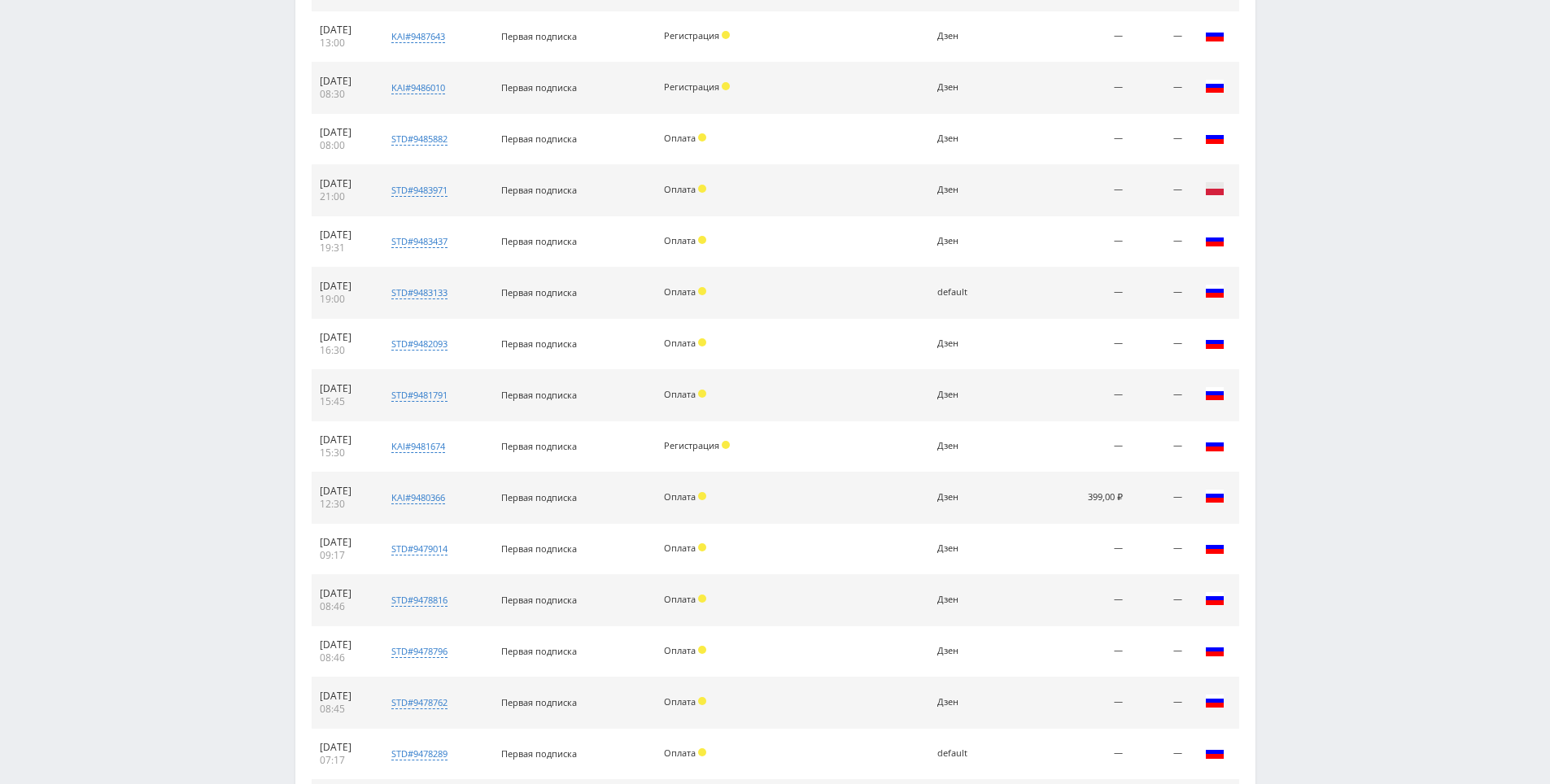
drag, startPoint x: 390, startPoint y: 302, endPoint x: 598, endPoint y: 396, distance: 228.3
click at [1106, 486] on td "399,00 ₽" at bounding box center [1089, 494] width 84 height 51
click at [1105, 486] on td "399,00 ₽" at bounding box center [1089, 494] width 84 height 51
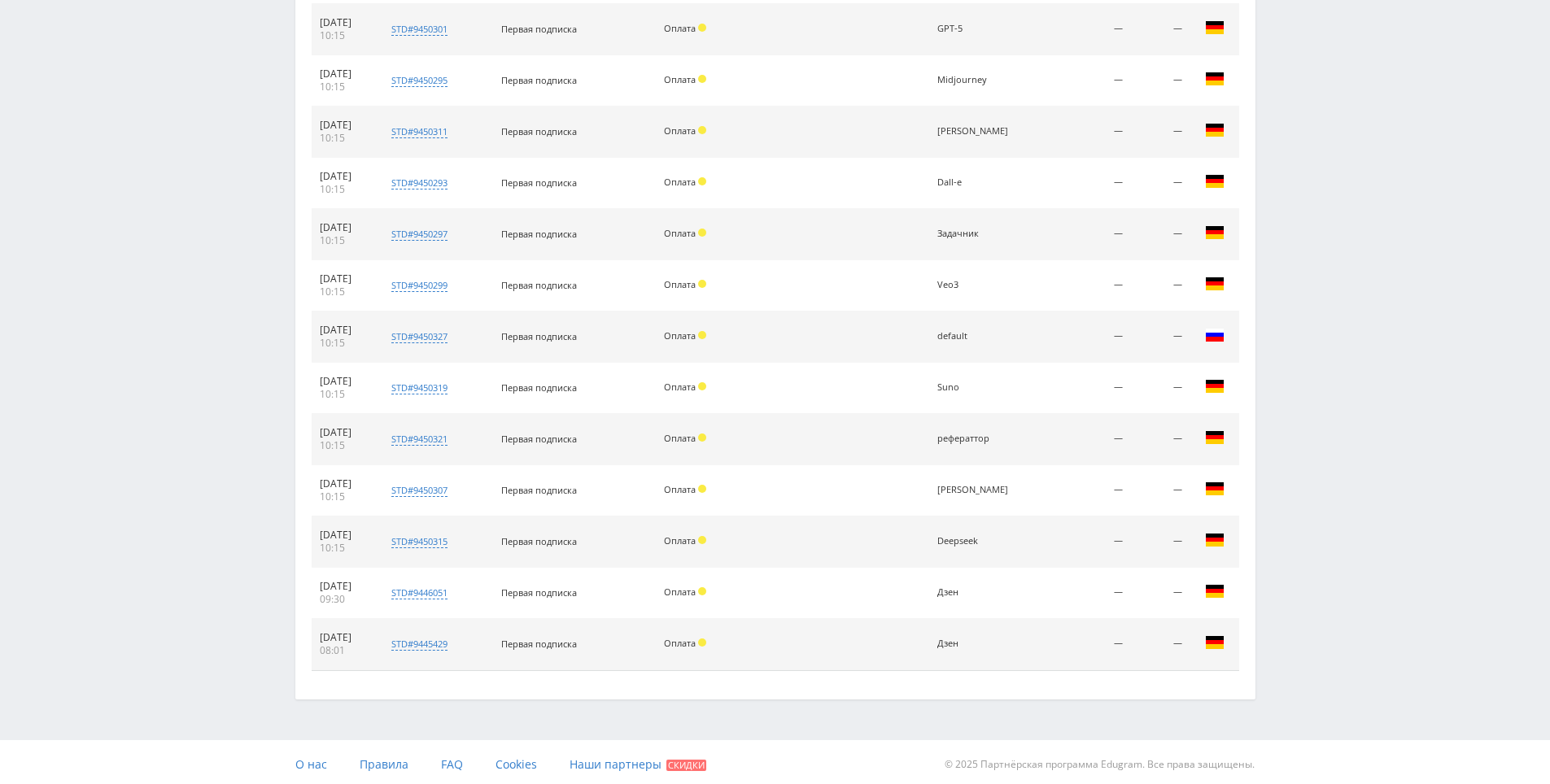
drag, startPoint x: 1351, startPoint y: 404, endPoint x: 1315, endPoint y: 748, distance: 345.9
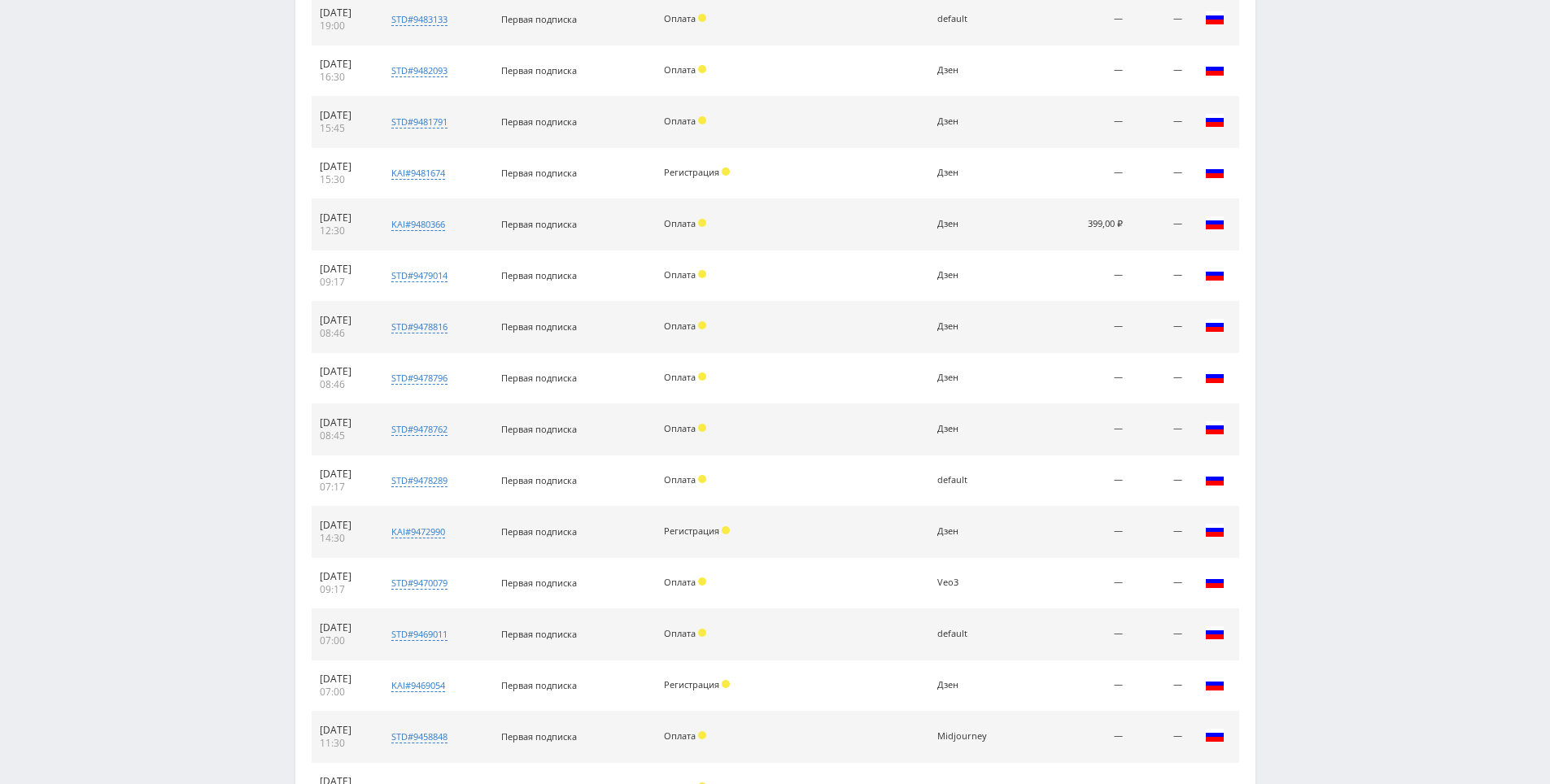
scroll to position [0, 0]
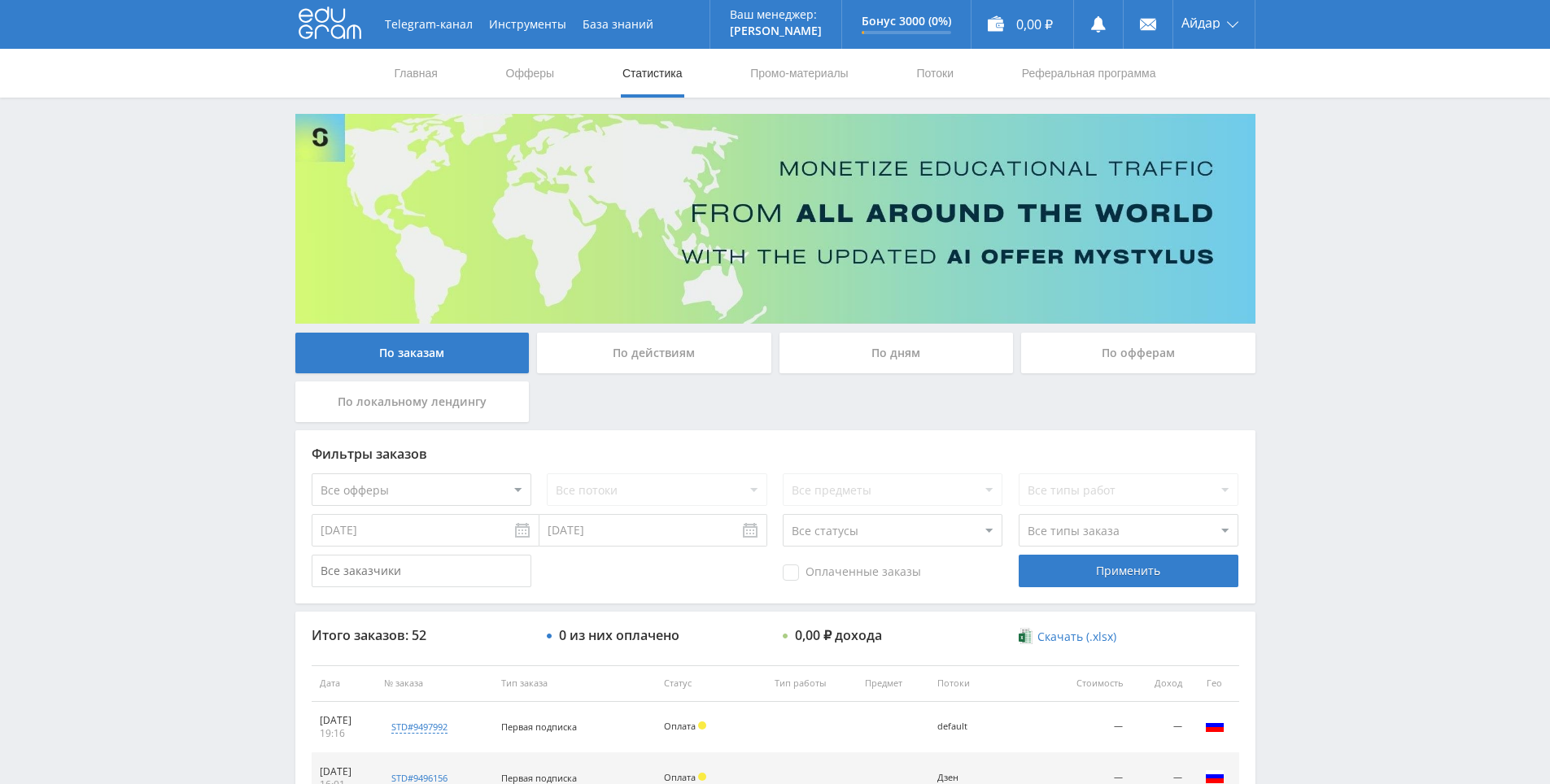
drag, startPoint x: 1254, startPoint y: 426, endPoint x: 1141, endPoint y: 306, distance: 164.8
click at [464, 493] on select "Все офферы MyStylus MyStylus - Revshare Кампус AI Studybay Автор24 Studybay Bra…" at bounding box center [421, 489] width 219 height 32
click at [457, 491] on select "Все офферы MyStylus MyStylus - Revshare Кампус AI Studybay Автор24 Studybay Bra…" at bounding box center [421, 489] width 219 height 32
click at [415, 528] on input "[DATE]" at bounding box center [426, 530] width 227 height 32
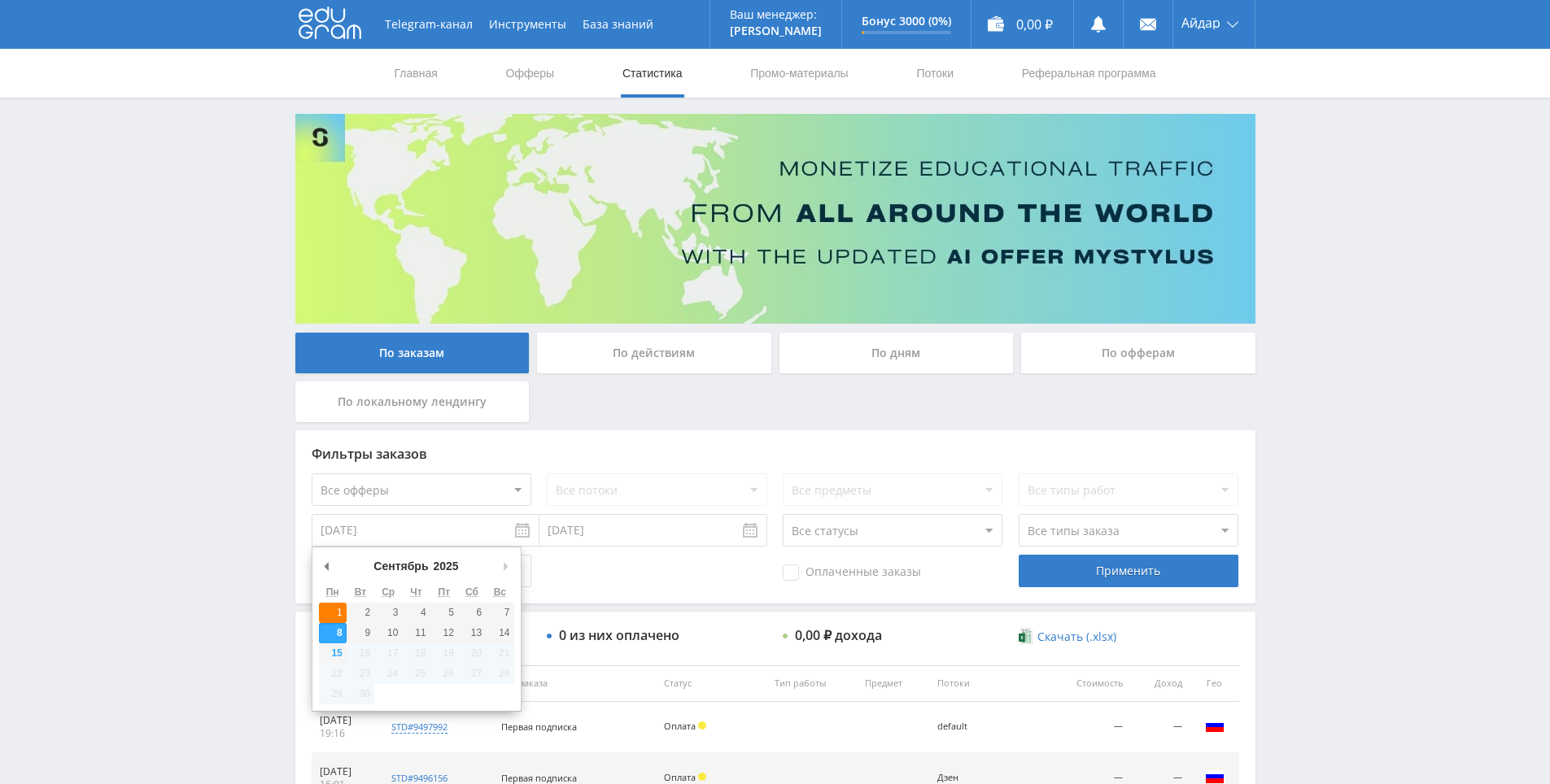
type input "[DATE]"
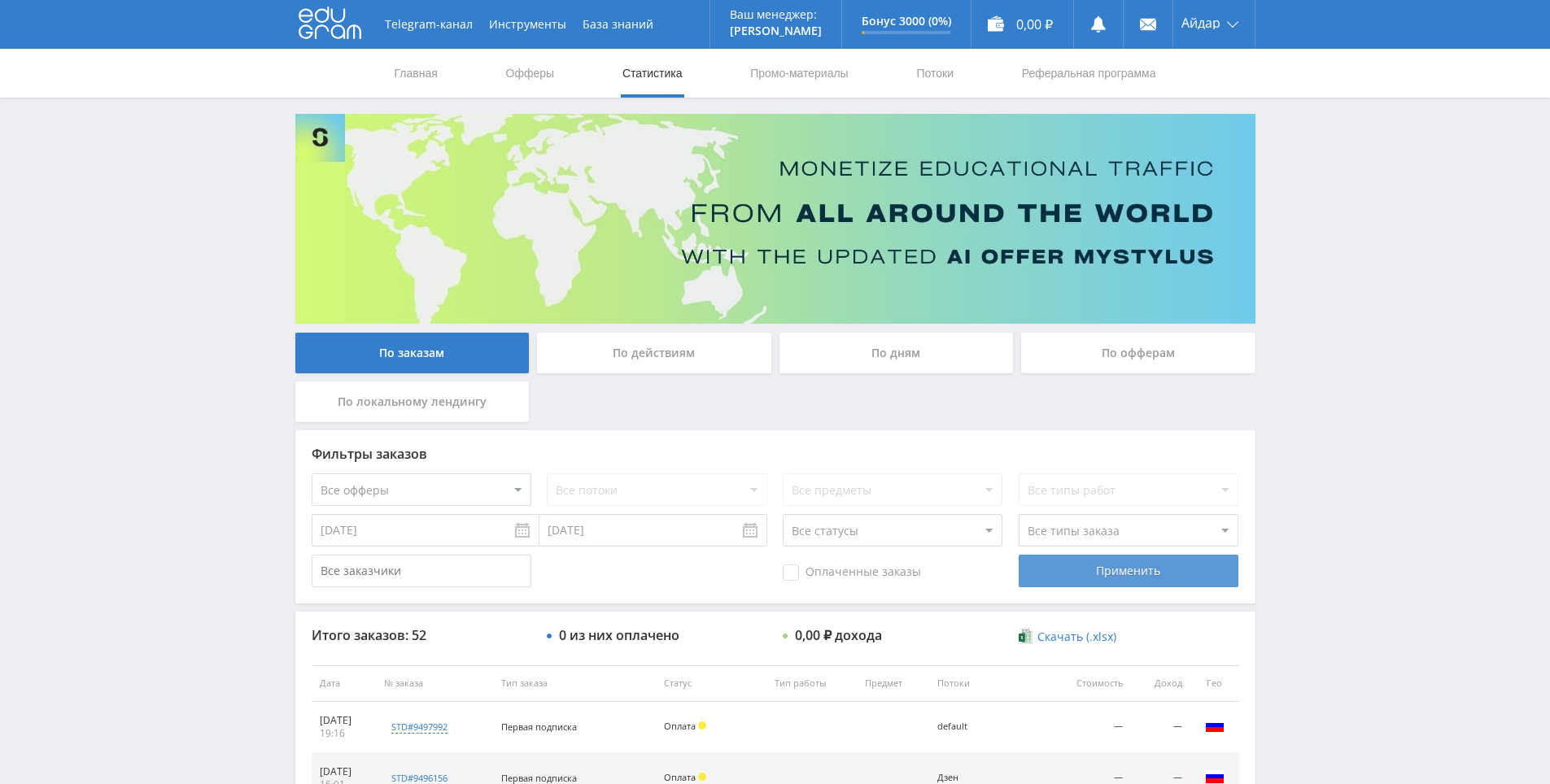
click at [1199, 558] on div "Применить" at bounding box center [1128, 570] width 219 height 32
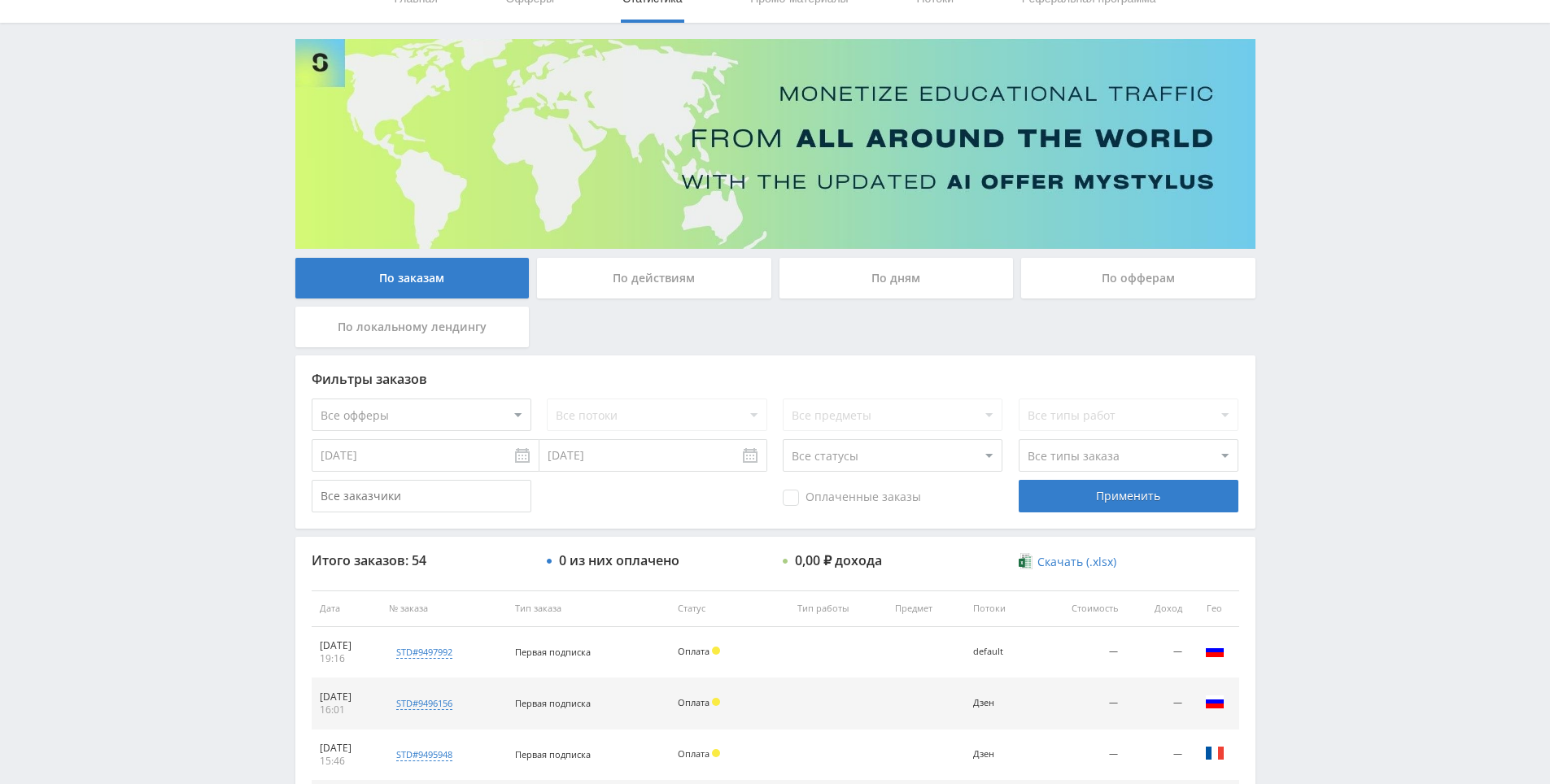
scroll to position [581, 0]
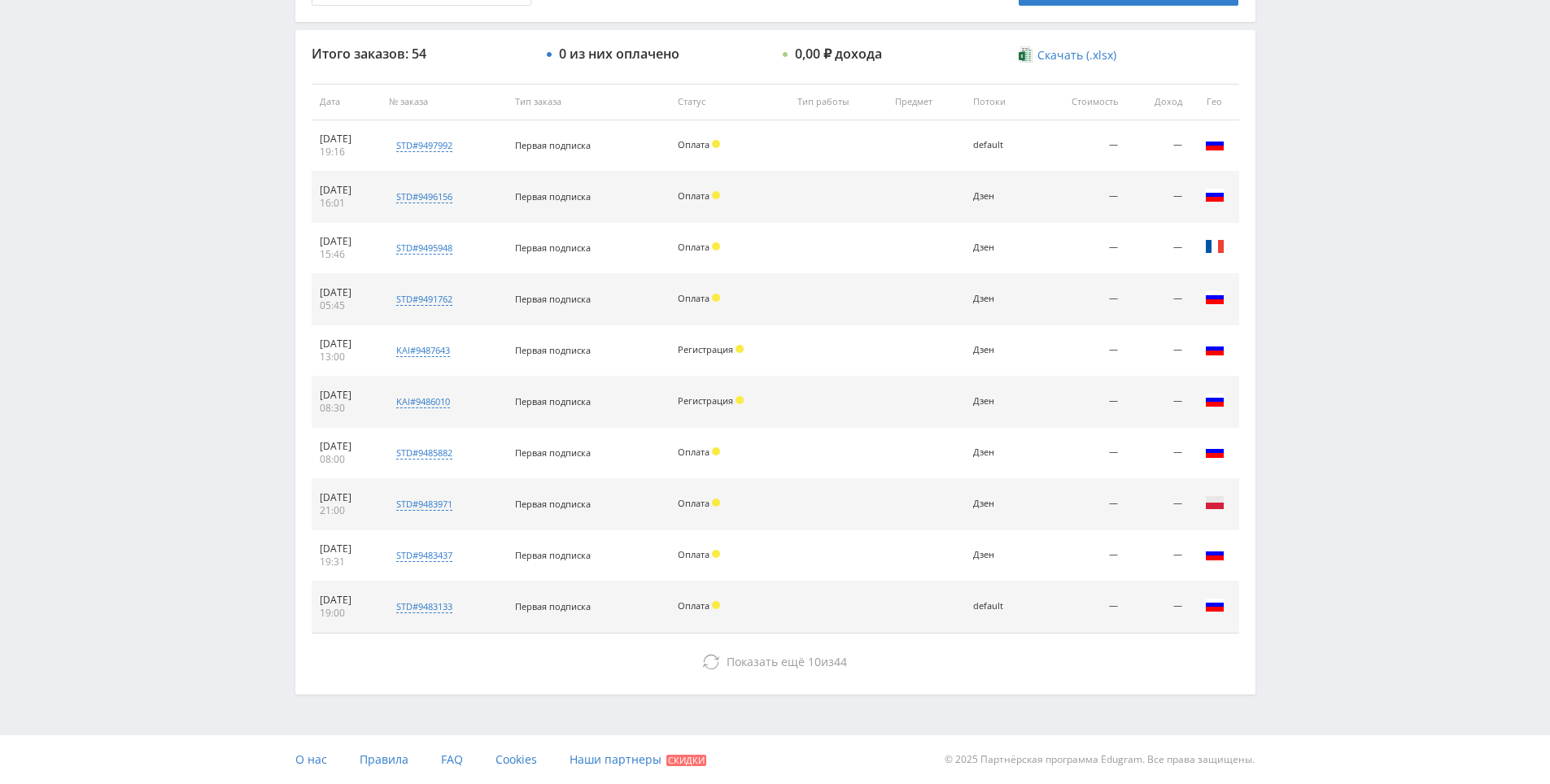
drag, startPoint x: 1357, startPoint y: 395, endPoint x: 1325, endPoint y: 700, distance: 306.7
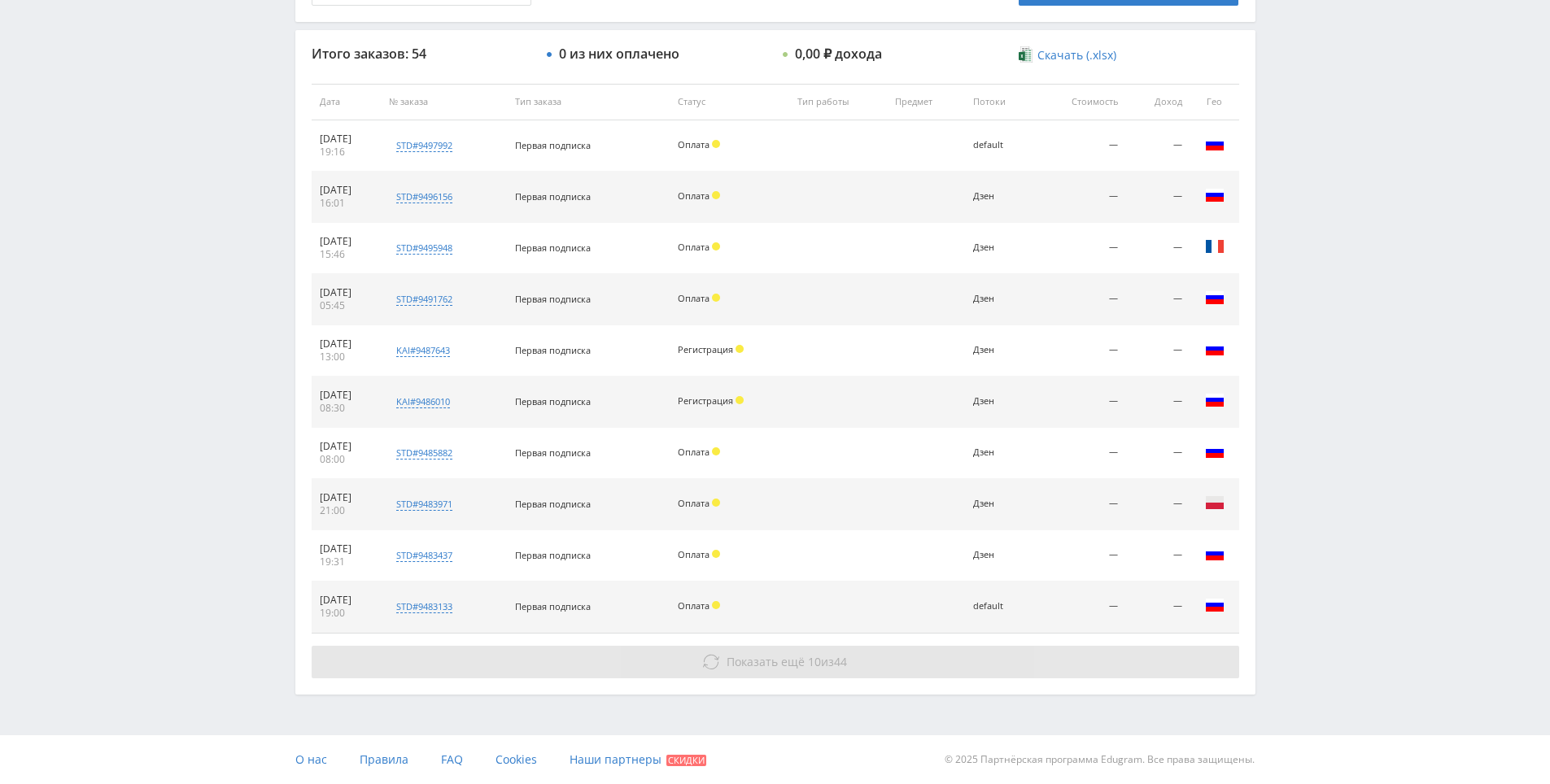
click at [1061, 647] on button "Показать ещё 10 из 44" at bounding box center [775, 661] width 927 height 32
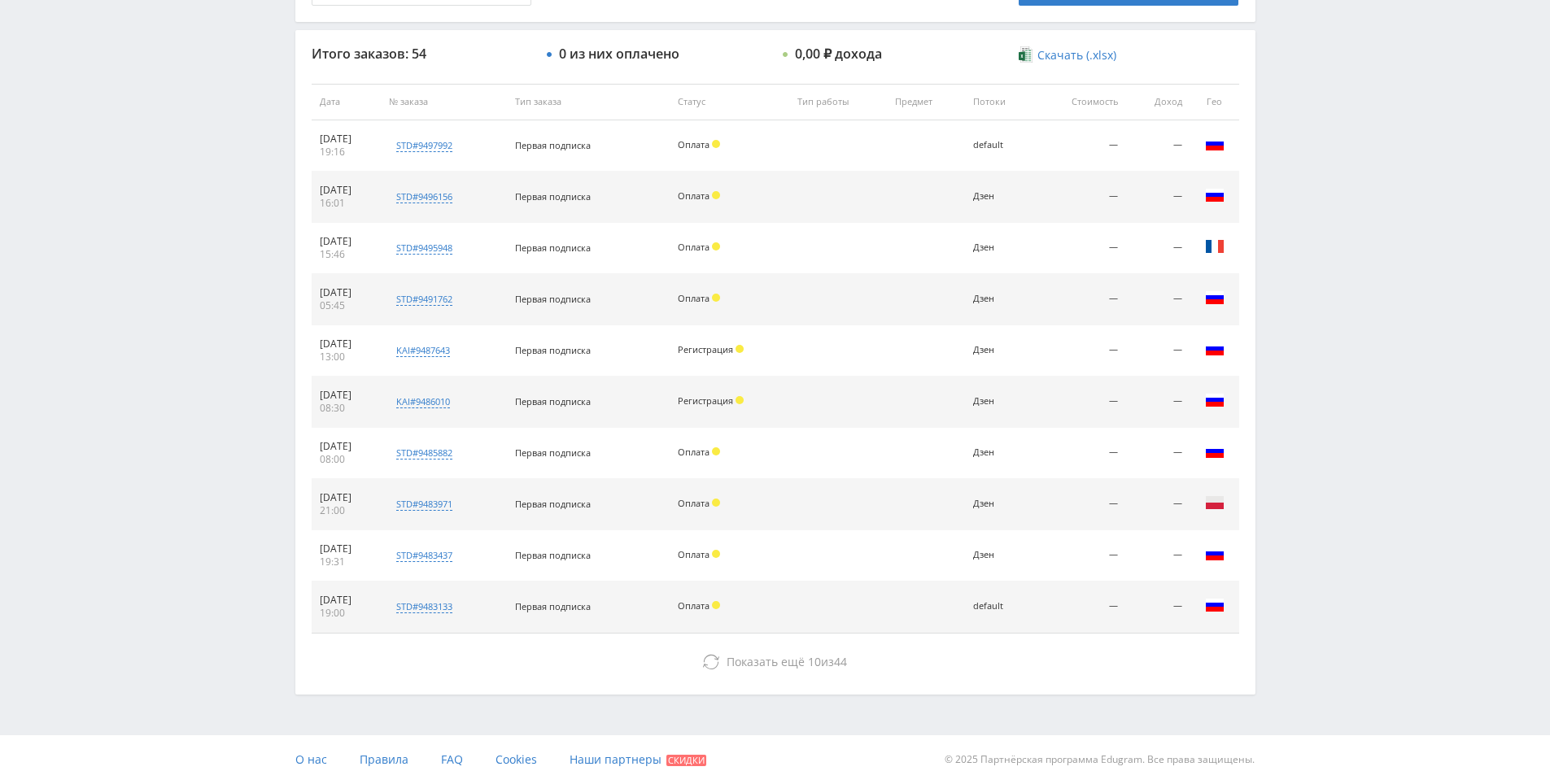
scroll to position [1094, 0]
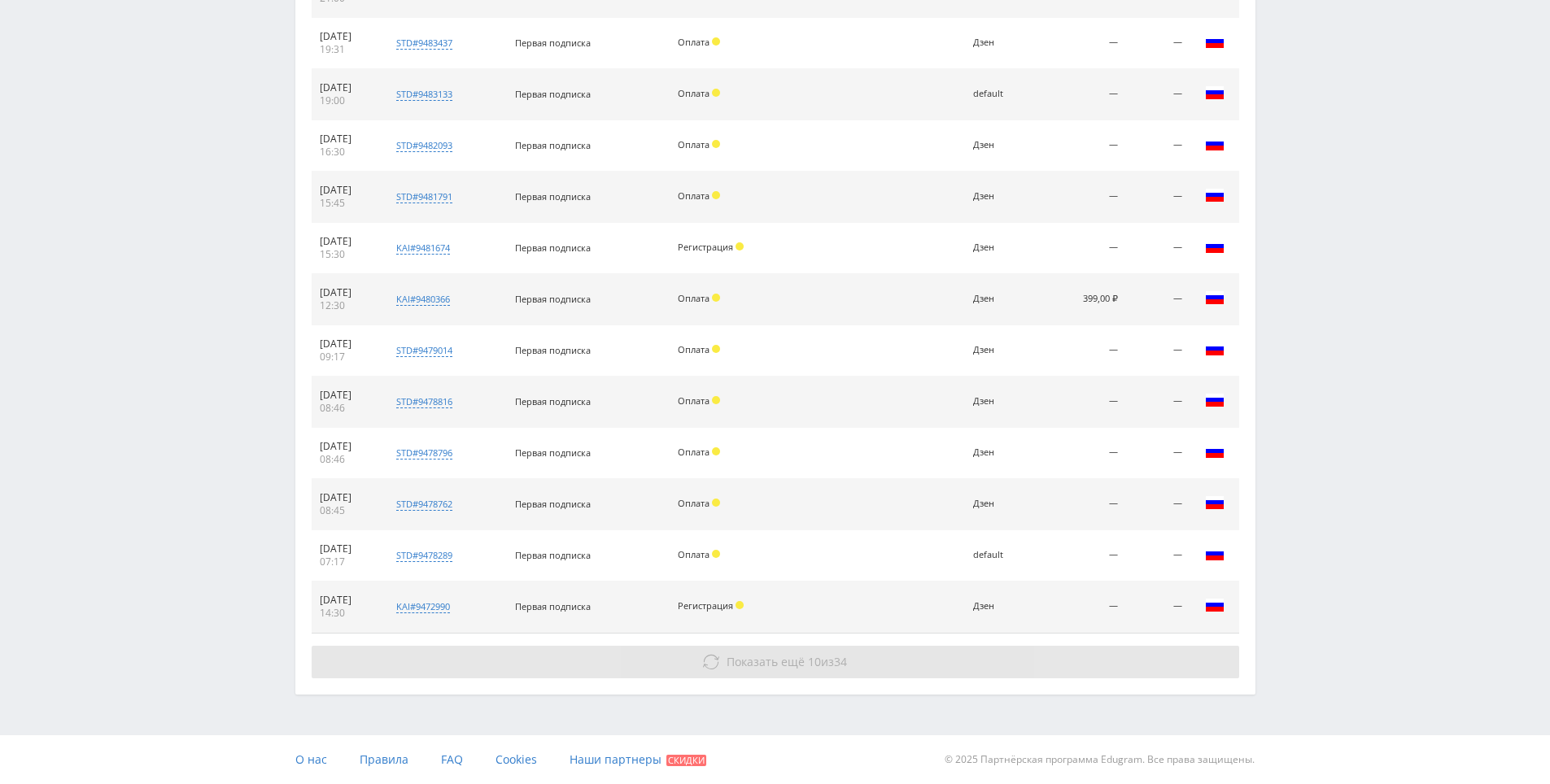
drag, startPoint x: 1307, startPoint y: 437, endPoint x: 880, endPoint y: 657, distance: 480.3
click at [875, 655] on button "Показать ещё 10 из 34" at bounding box center [775, 661] width 927 height 32
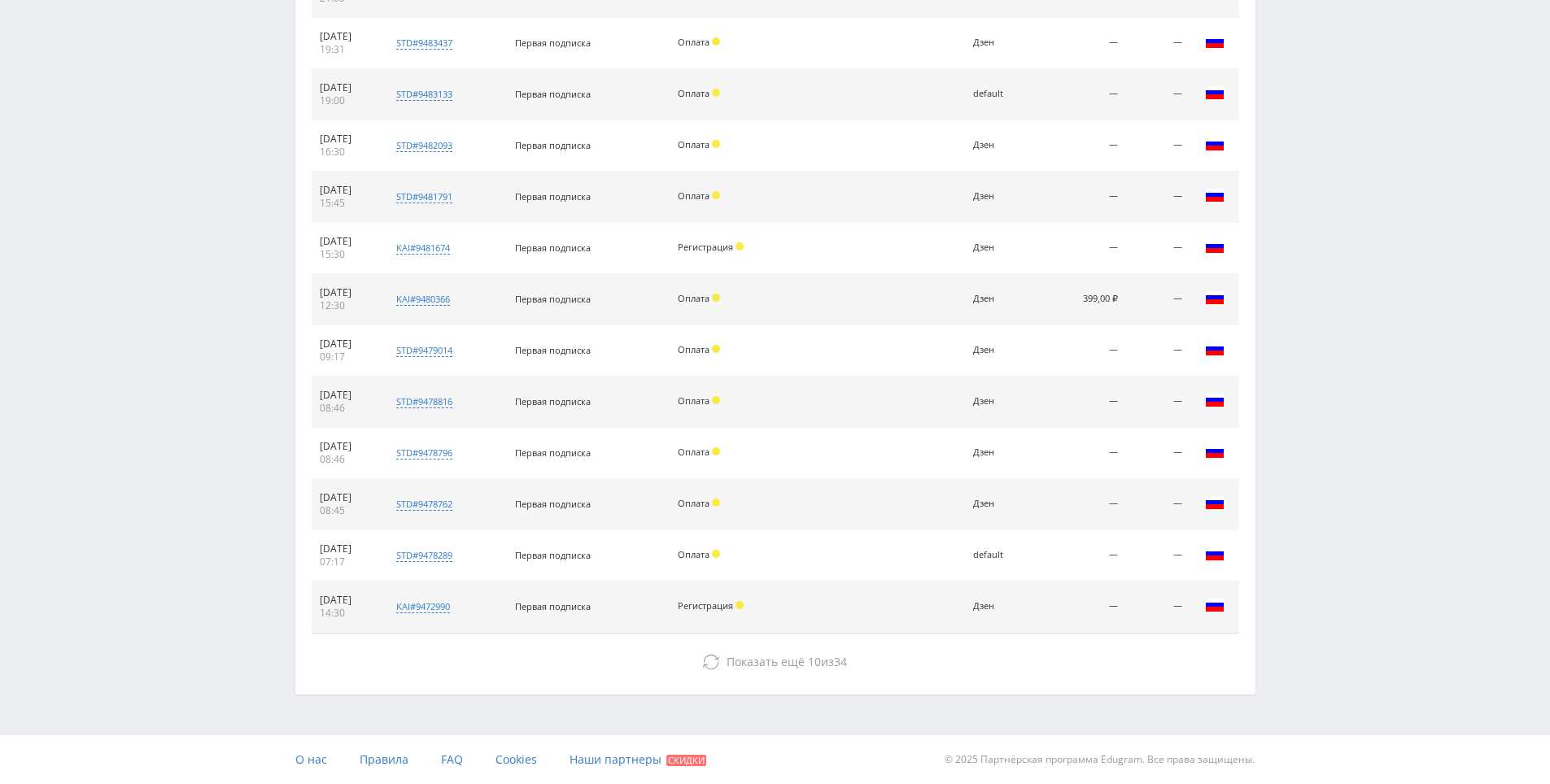
drag, startPoint x: 1339, startPoint y: 391, endPoint x: 1360, endPoint y: 548, distance: 158.4
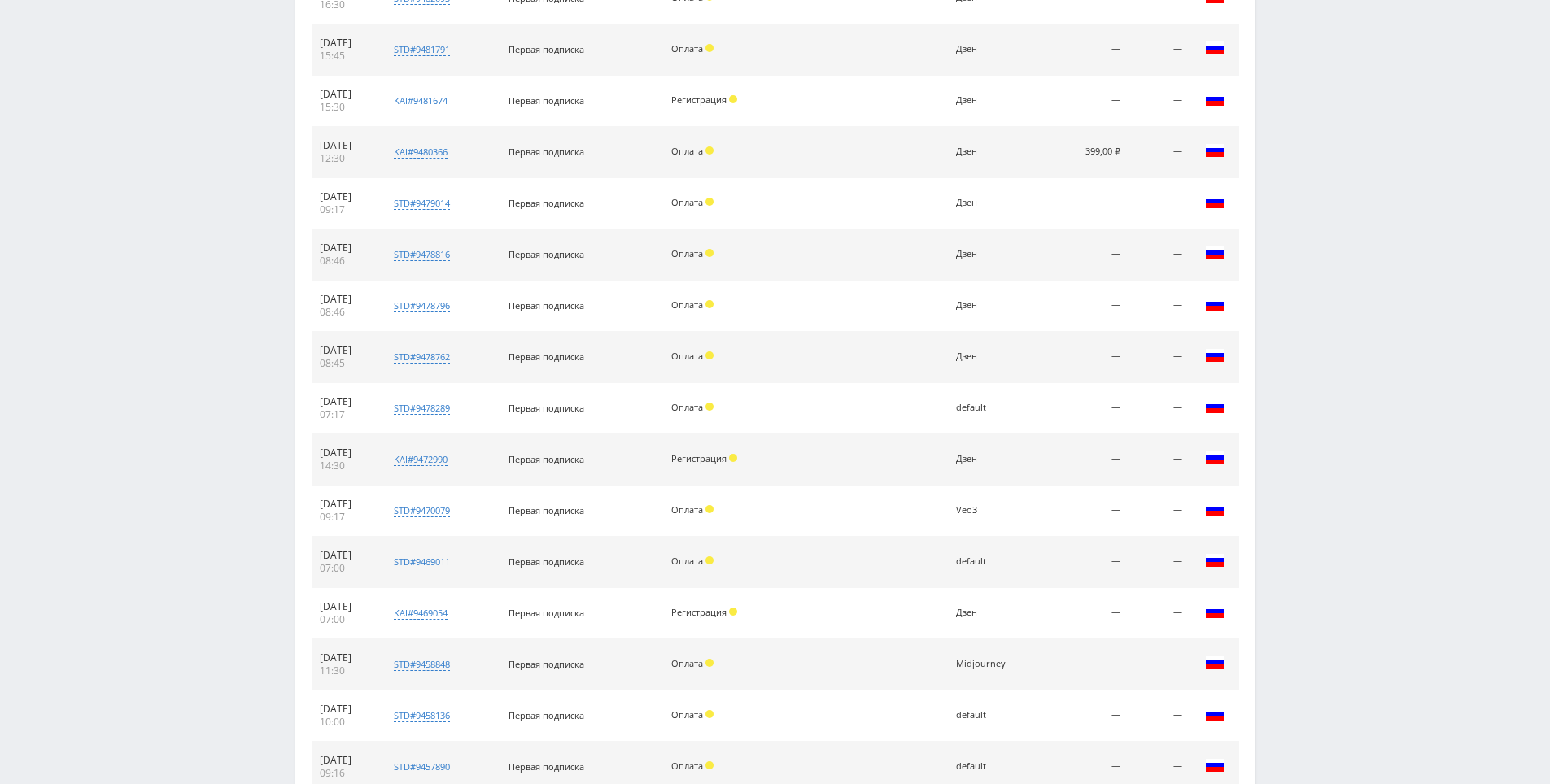
scroll to position [1607, 0]
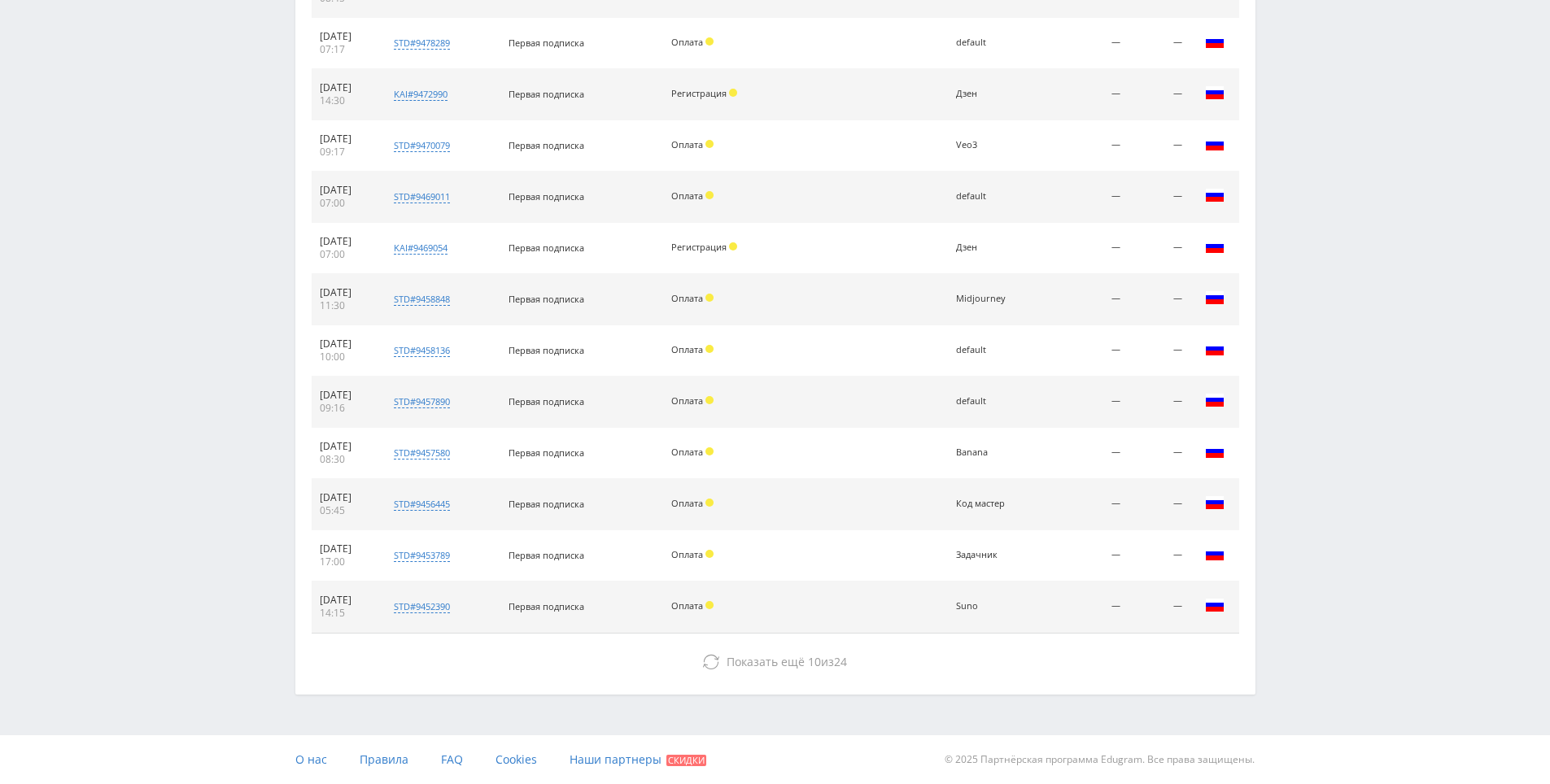
drag, startPoint x: 1360, startPoint y: 547, endPoint x: 1305, endPoint y: 790, distance: 249.1
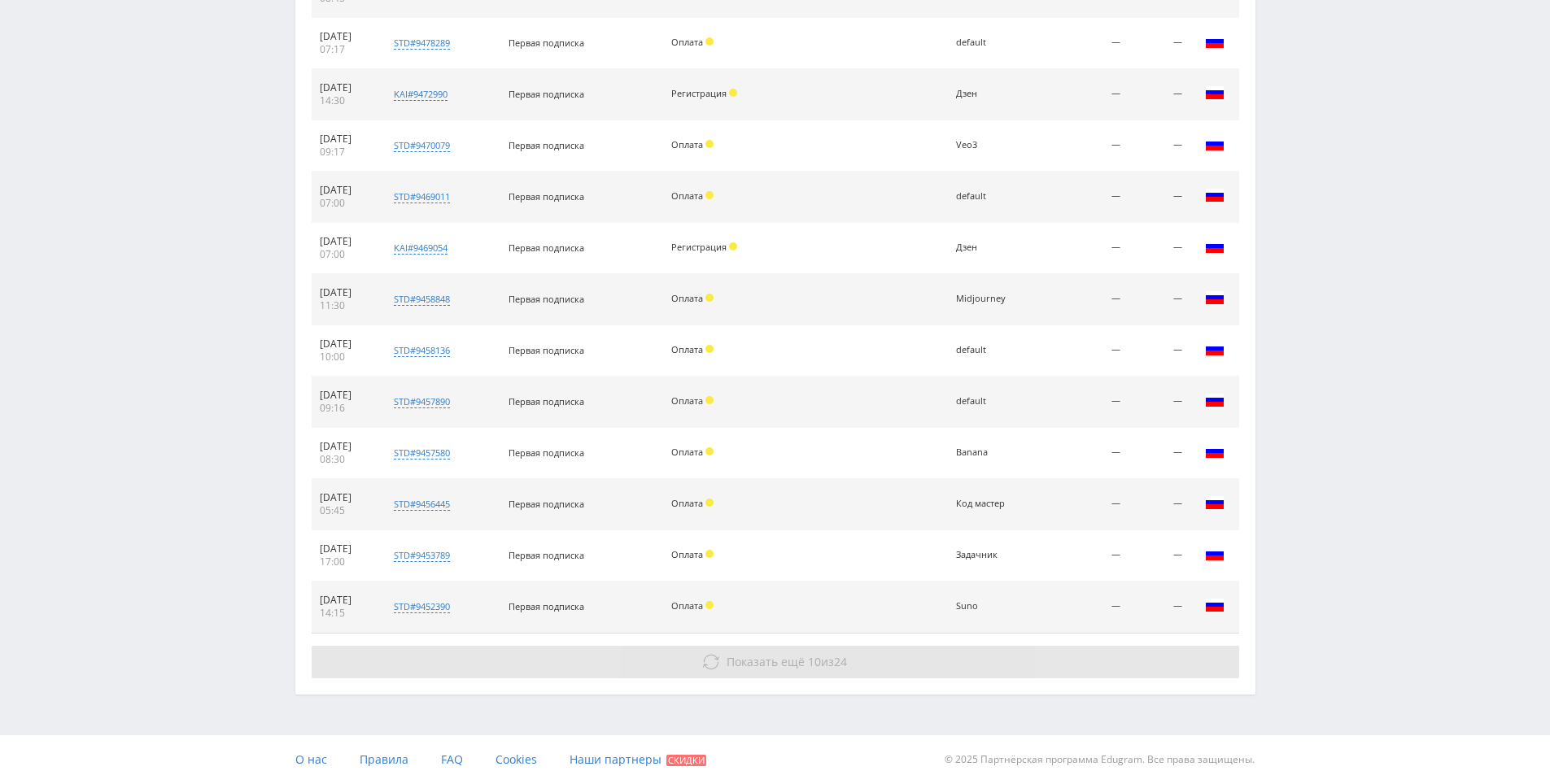
click at [1065, 657] on button "Показать ещё 10 из 24" at bounding box center [775, 661] width 927 height 32
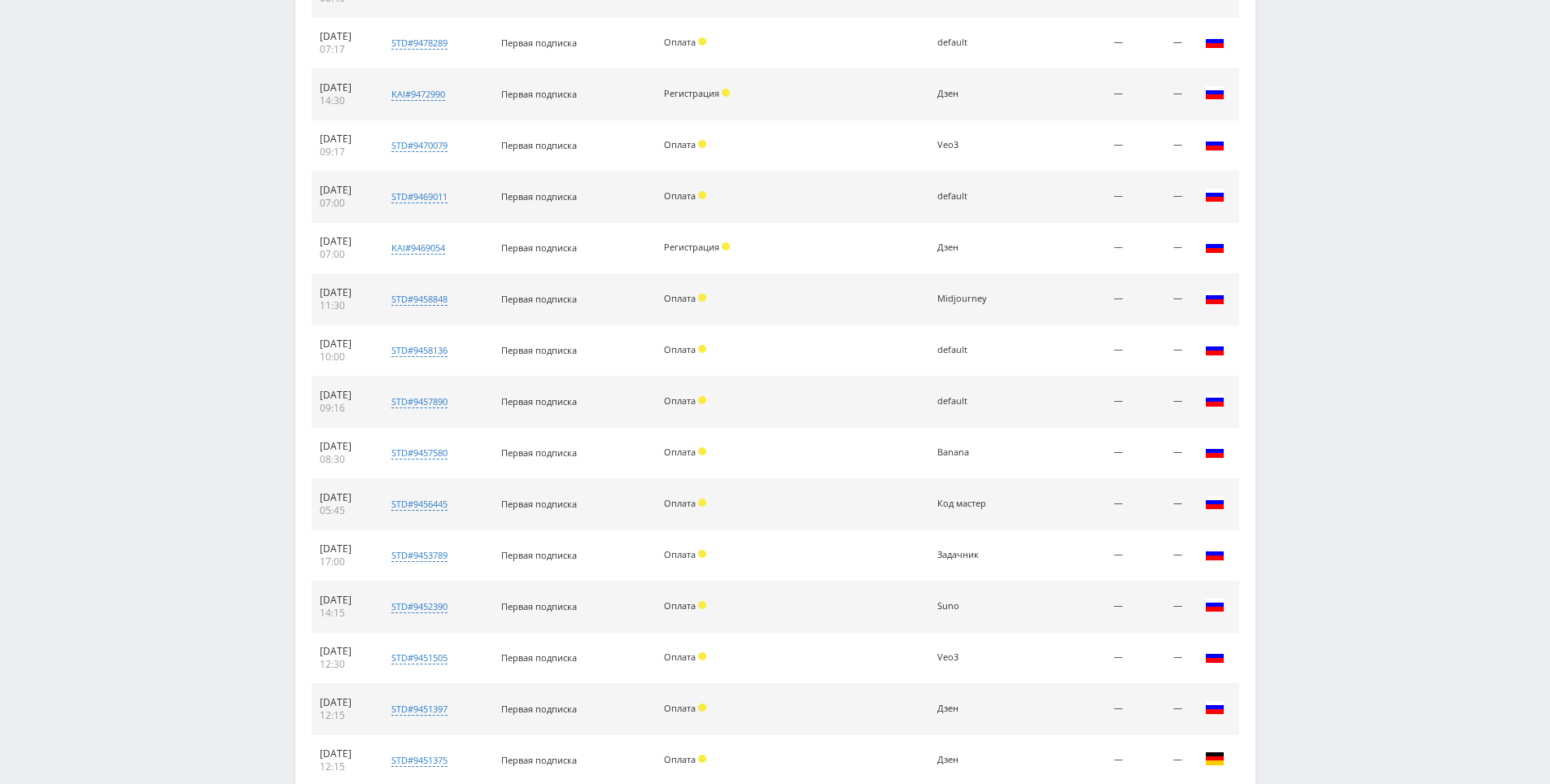
scroll to position [2119, 0]
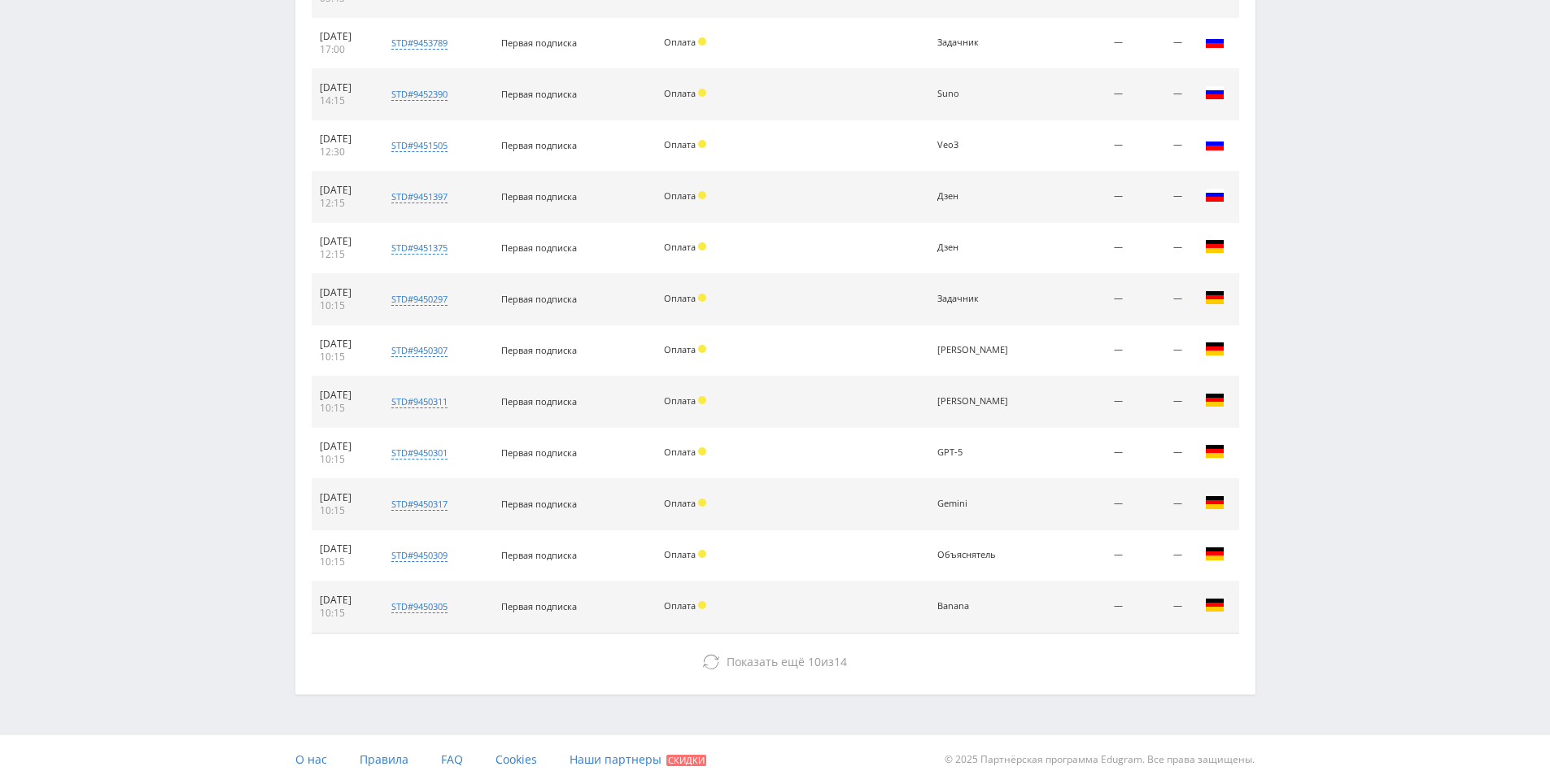
drag, startPoint x: 1321, startPoint y: 455, endPoint x: 1335, endPoint y: 665, distance: 210.5
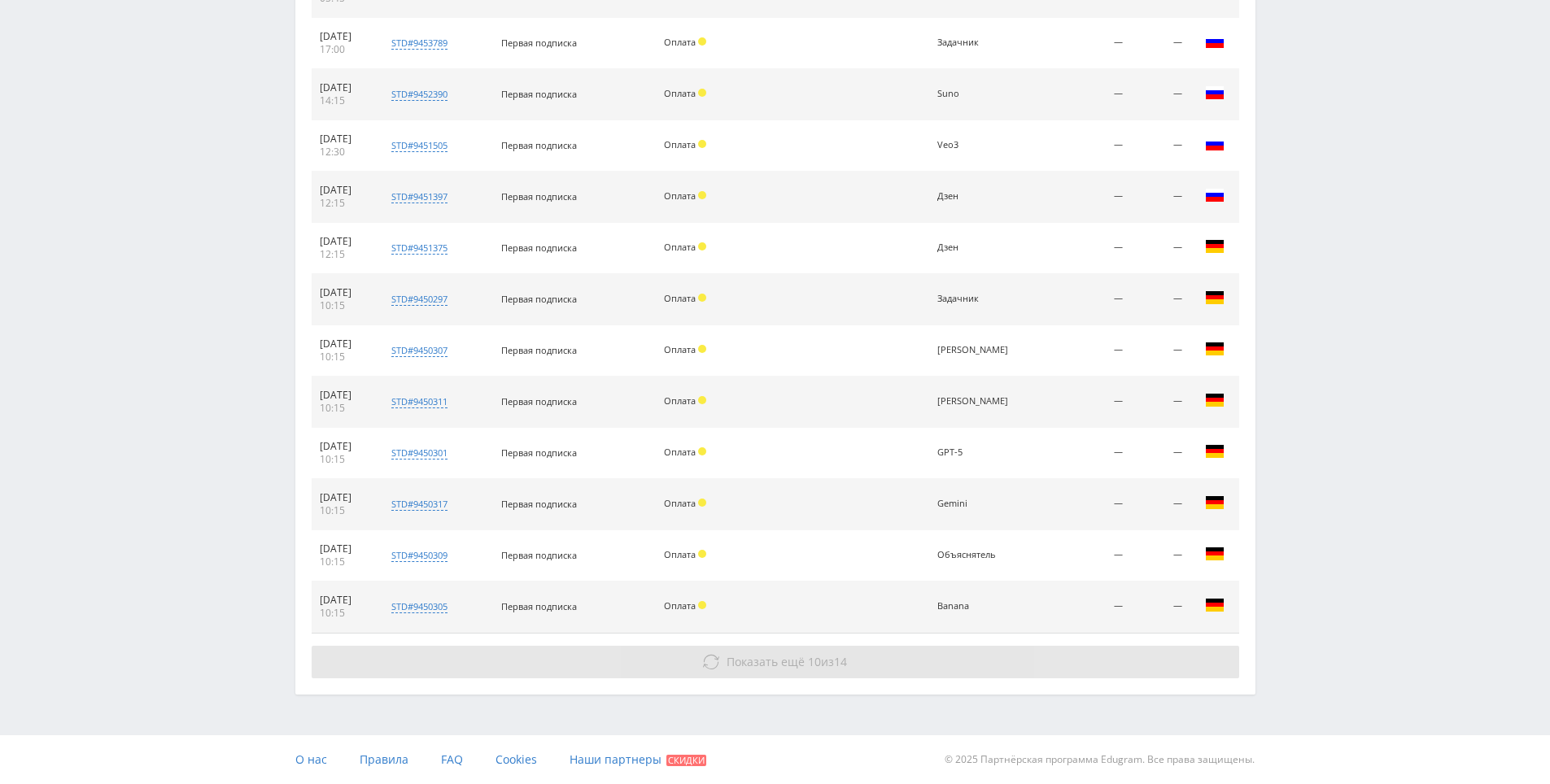
click at [1045, 668] on button "Показать ещё 10 из 14" at bounding box center [775, 661] width 927 height 32
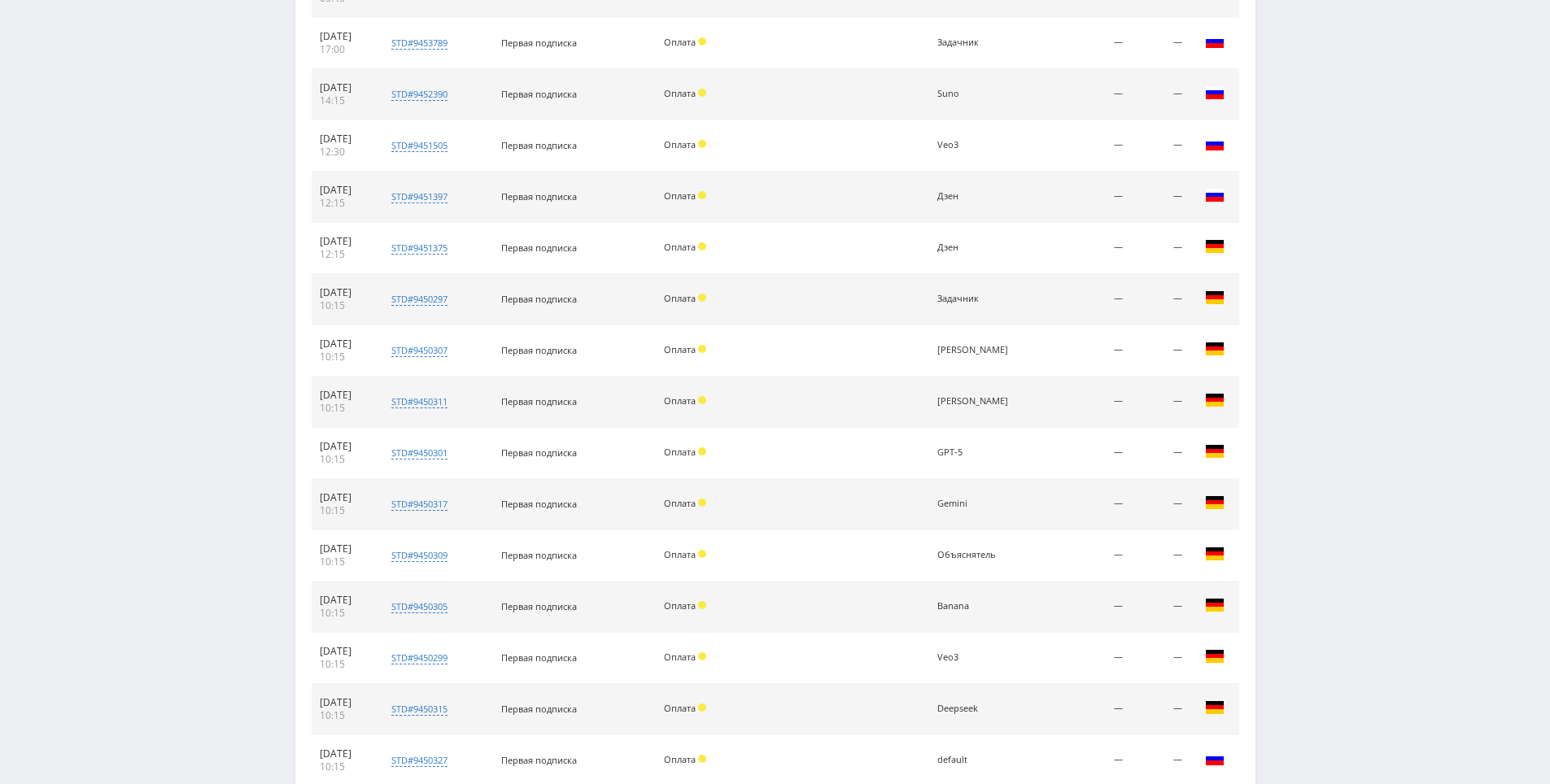
scroll to position [2631, 0]
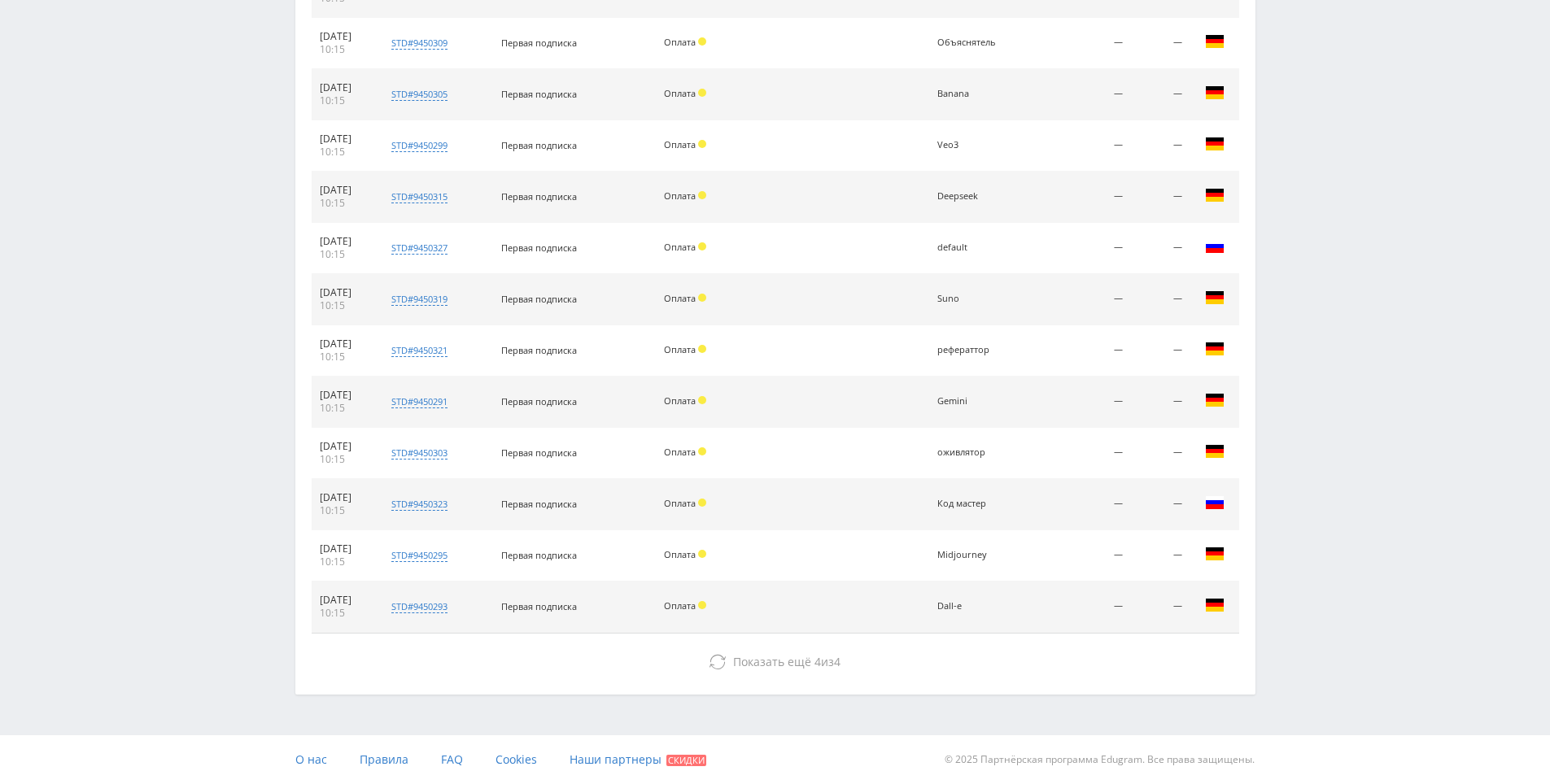
drag, startPoint x: 1350, startPoint y: 432, endPoint x: 1360, endPoint y: 671, distance: 239.2
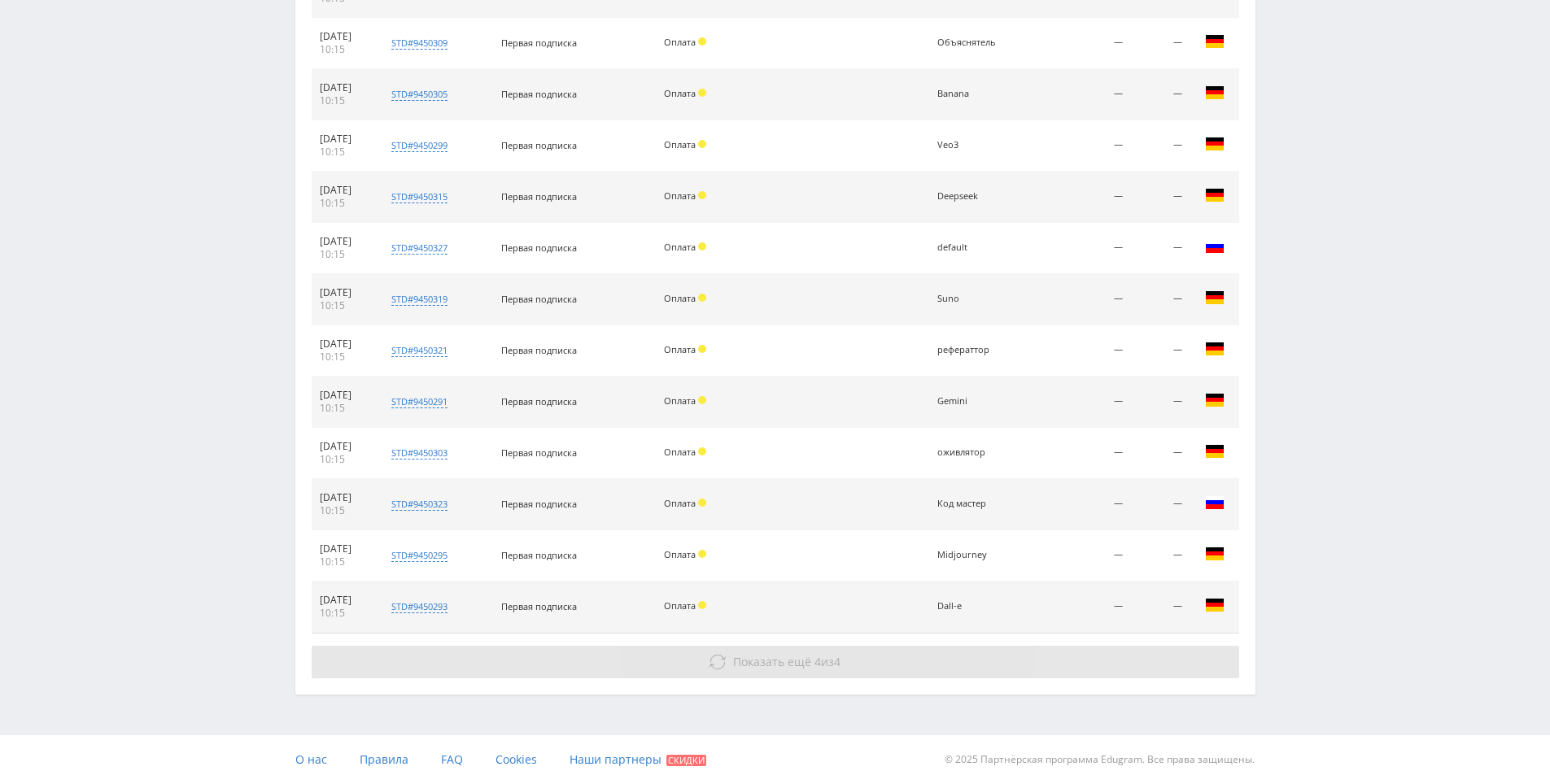
click at [1016, 666] on button "Показать ещё 4 из 4" at bounding box center [775, 661] width 927 height 32
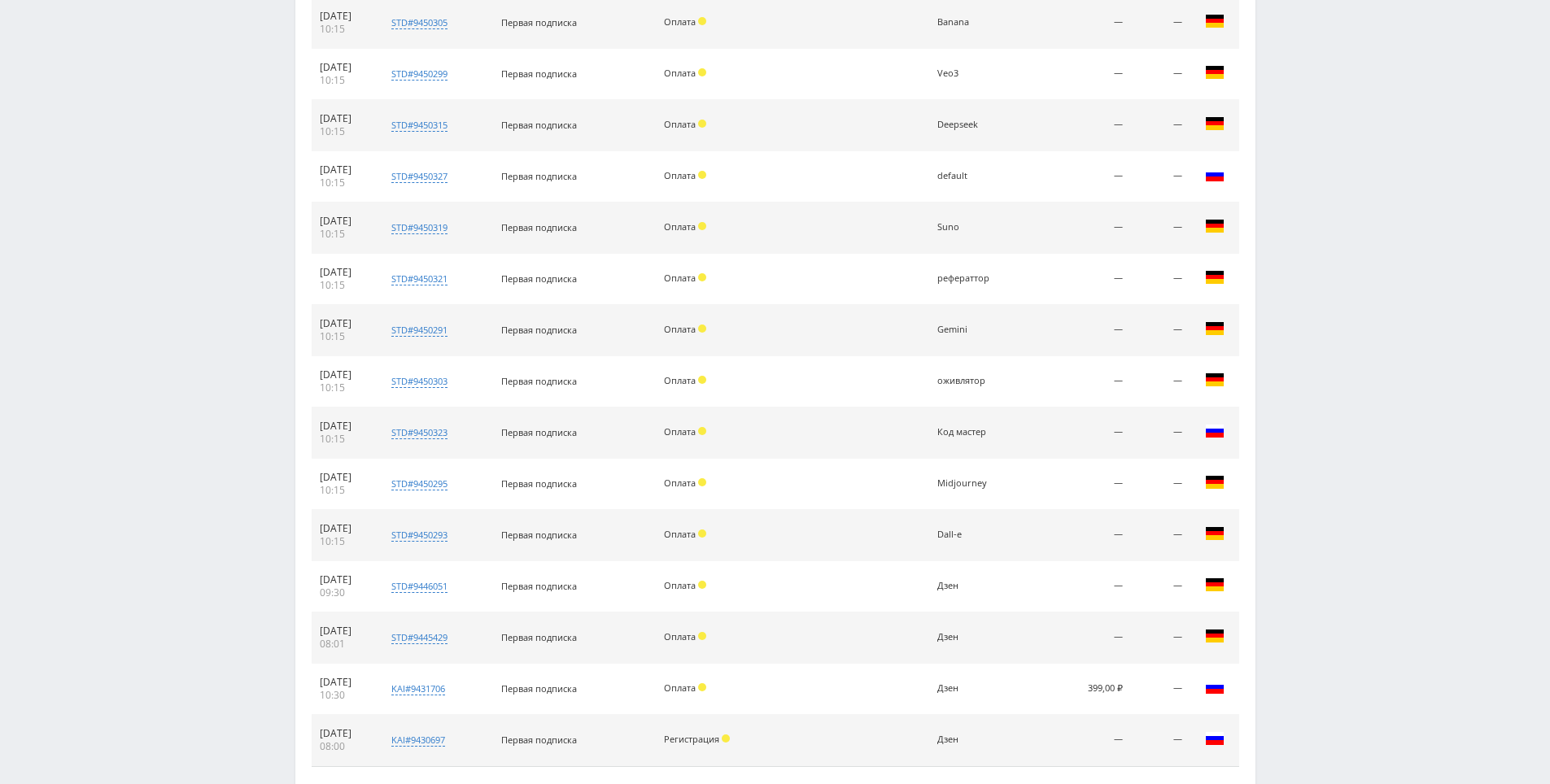
scroll to position [2804, 0]
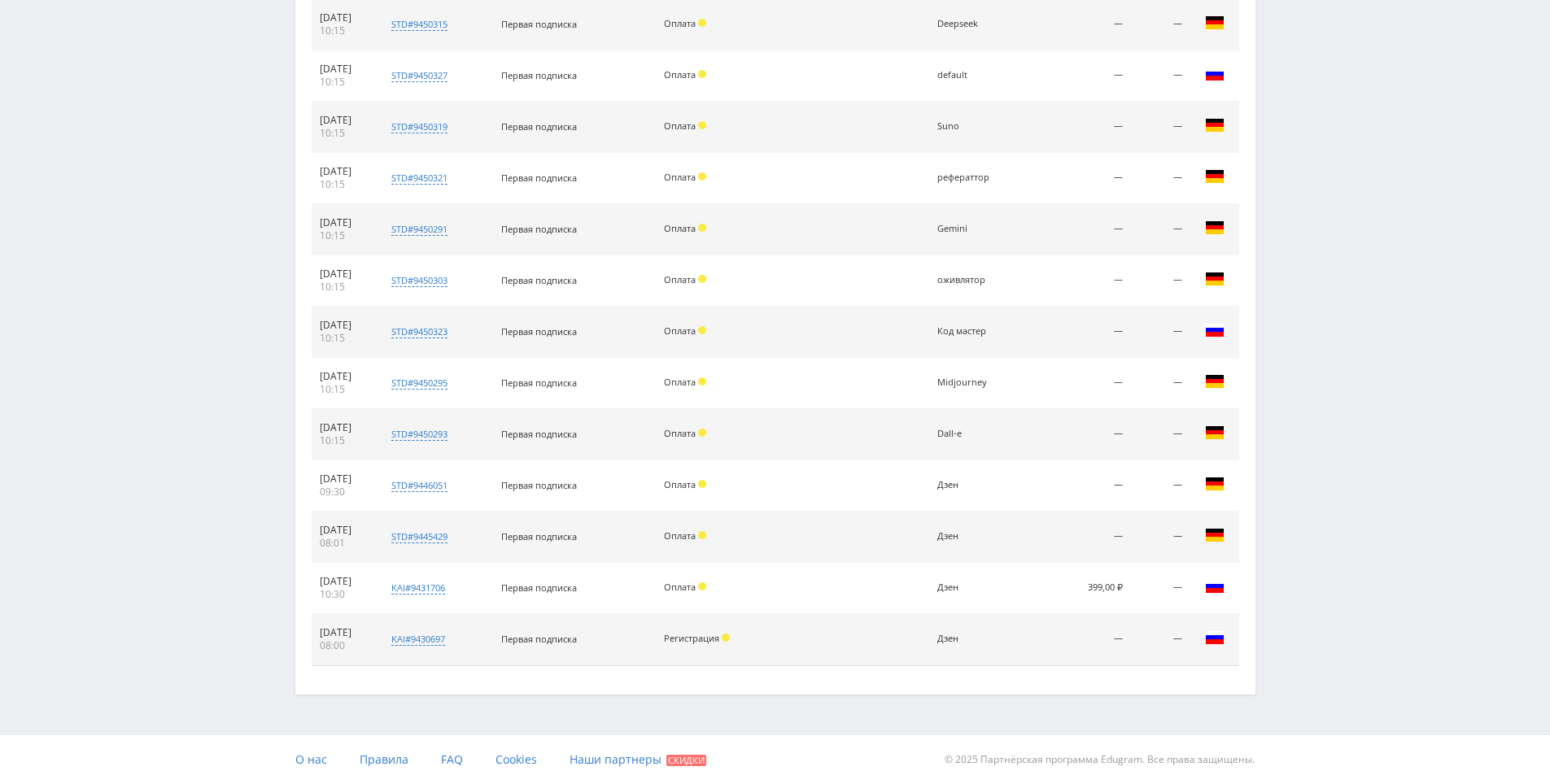
drag, startPoint x: 1394, startPoint y: 391, endPoint x: 1360, endPoint y: 666, distance: 277.1
click at [1079, 585] on td "399,00 ₽" at bounding box center [1089, 589] width 84 height 51
drag, startPoint x: 1163, startPoint y: 594, endPoint x: 1173, endPoint y: 593, distance: 10.0
click at [1171, 593] on tr "[DATE] 10:30 kai#9431706 Заказчик 2156039 Первая подписка Оплата Дзен 399,00 ₽ …" at bounding box center [775, 589] width 927 height 51
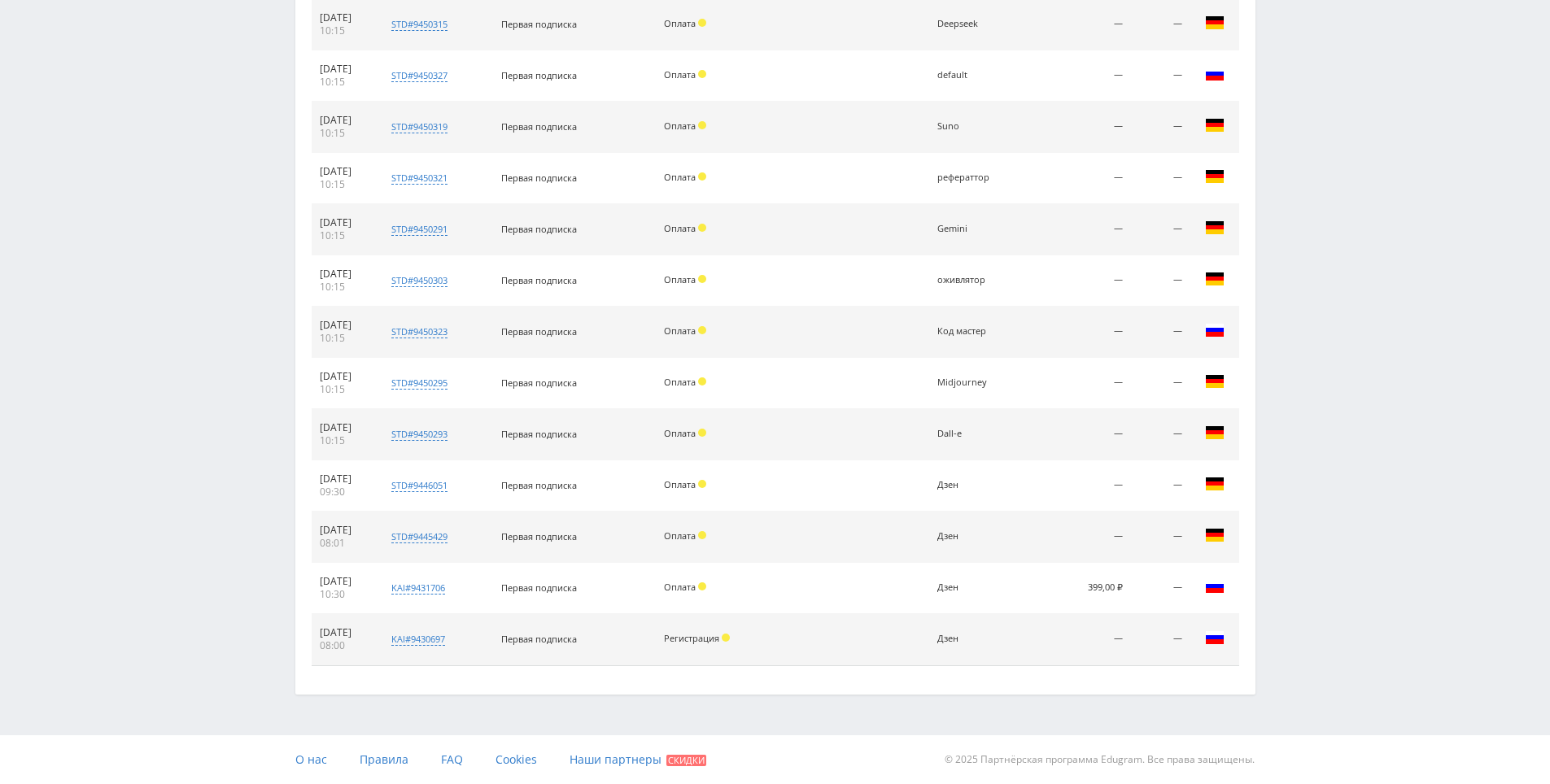
click at [1110, 586] on td "399,00 ₽" at bounding box center [1089, 589] width 84 height 51
drag, startPoint x: 1109, startPoint y: 586, endPoint x: 1195, endPoint y: 558, distance: 90.4
click at [1110, 586] on td "399,00 ₽" at bounding box center [1089, 589] width 84 height 51
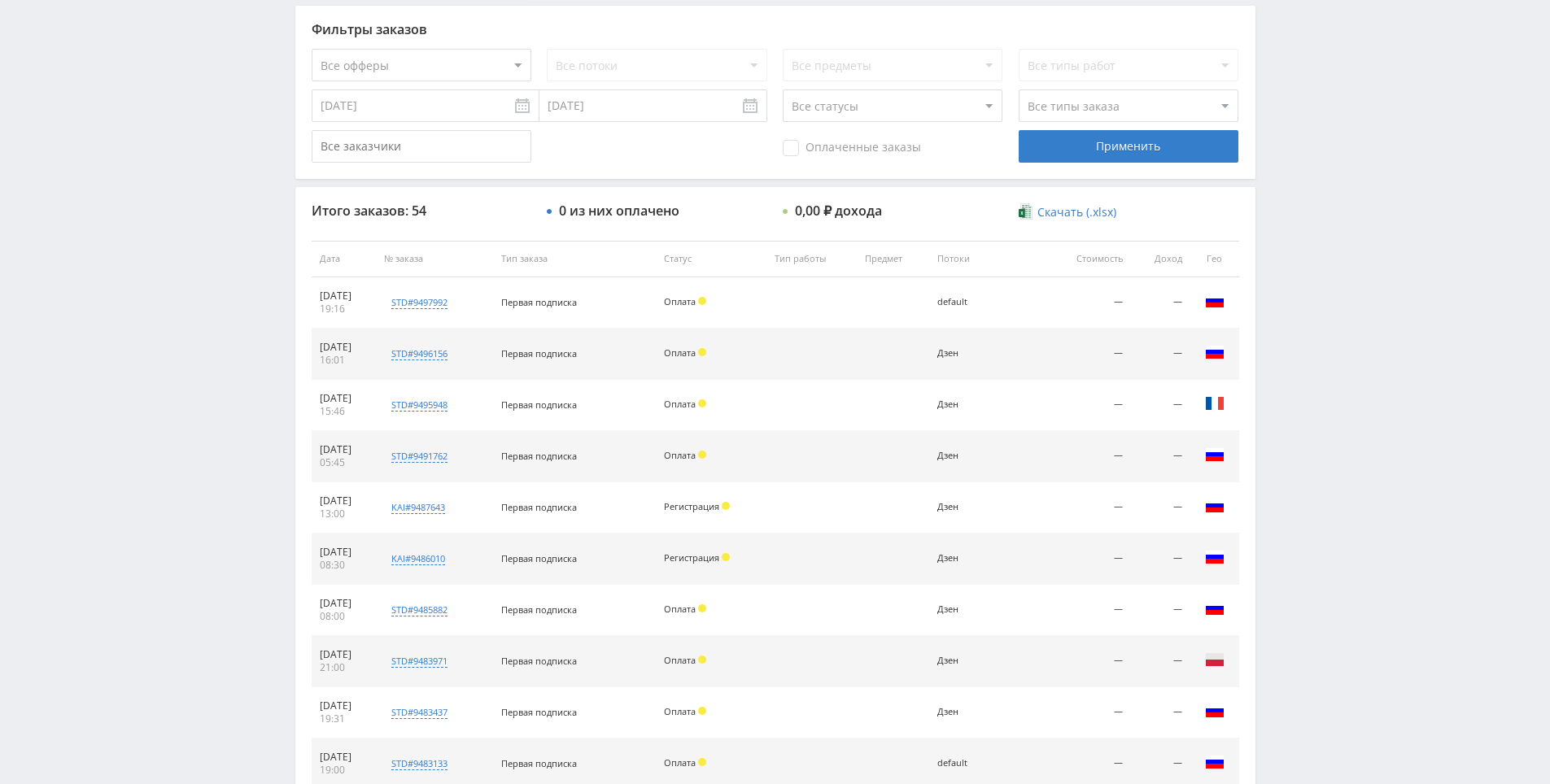
scroll to position [0, 0]
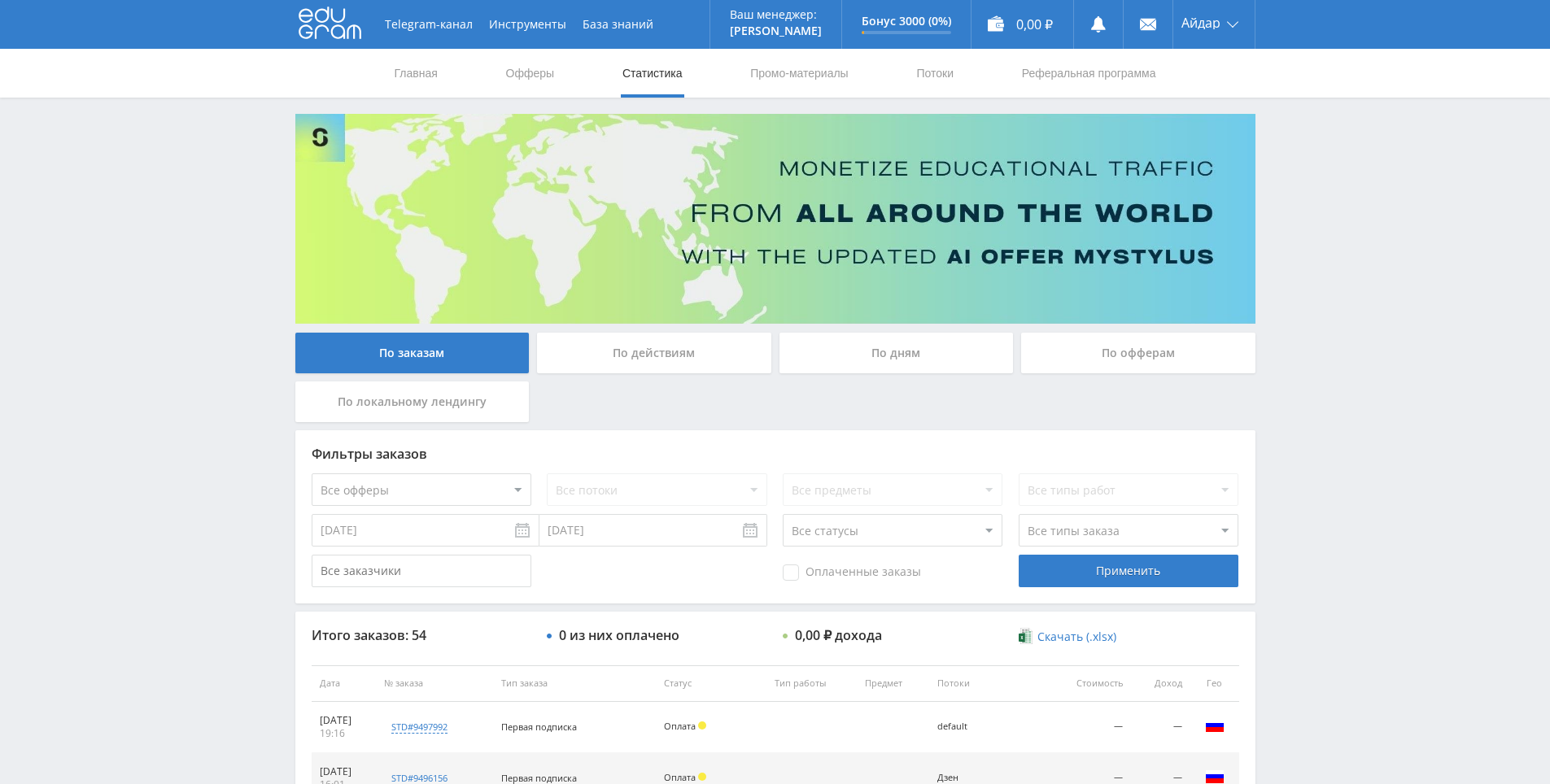
drag, startPoint x: 1328, startPoint y: 493, endPoint x: 1256, endPoint y: 218, distance: 284.3
drag, startPoint x: 1434, startPoint y: 485, endPoint x: 1397, endPoint y: 350, distance: 140.0
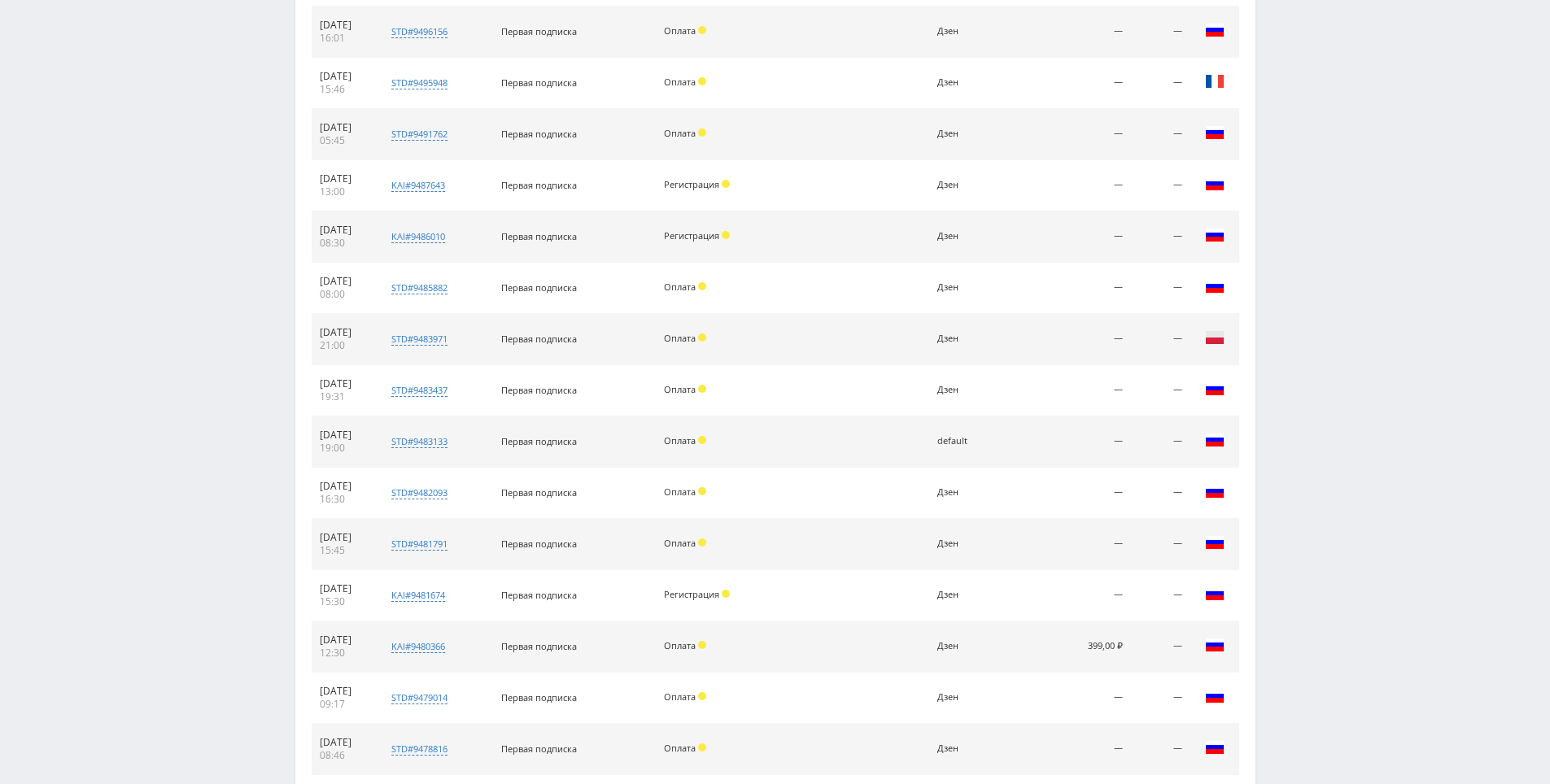
scroll to position [790, 0]
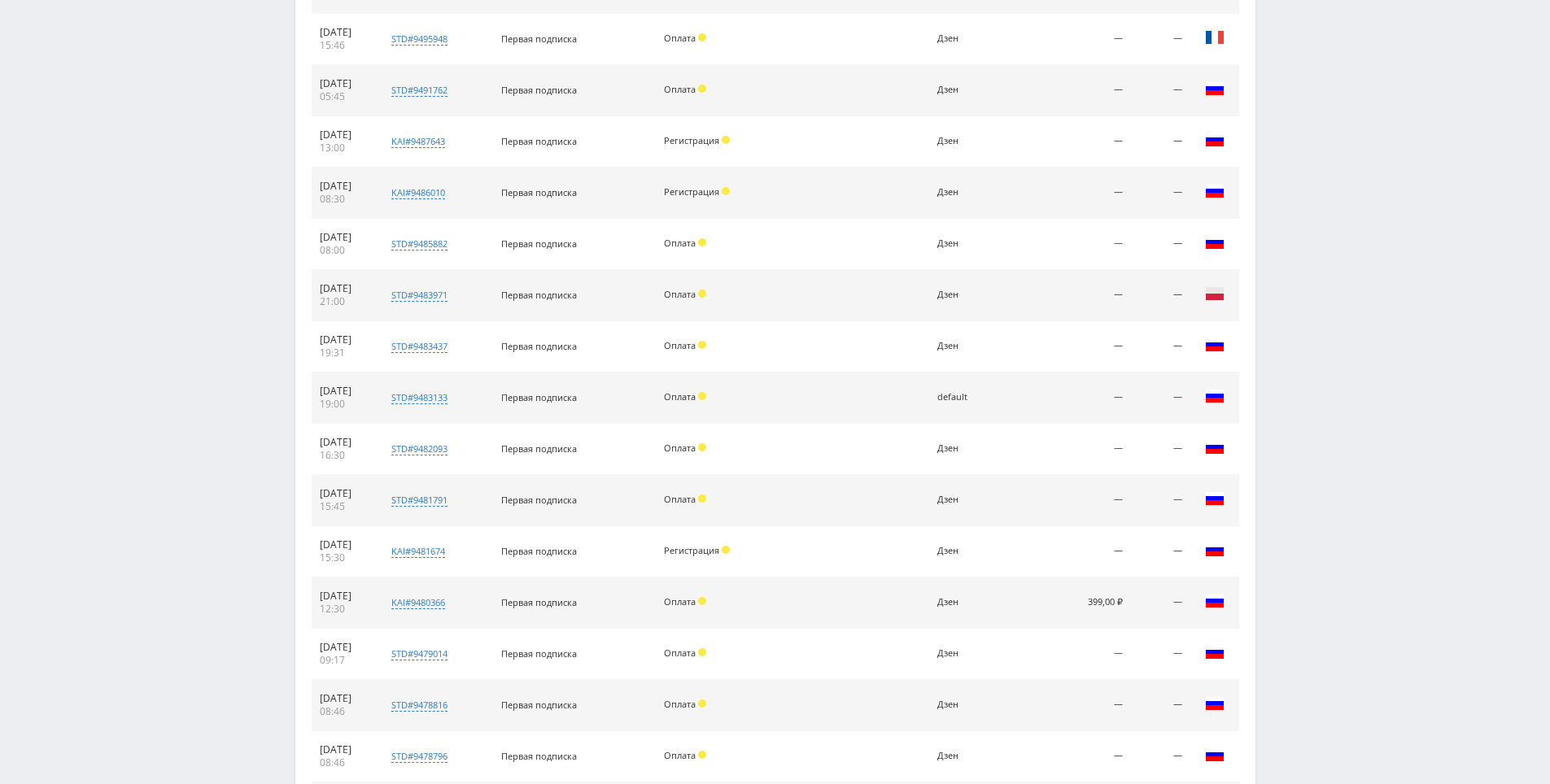
drag, startPoint x: 1361, startPoint y: 433, endPoint x: 1361, endPoint y: 458, distance: 25.0
